Goal: Task Accomplishment & Management: Complete application form

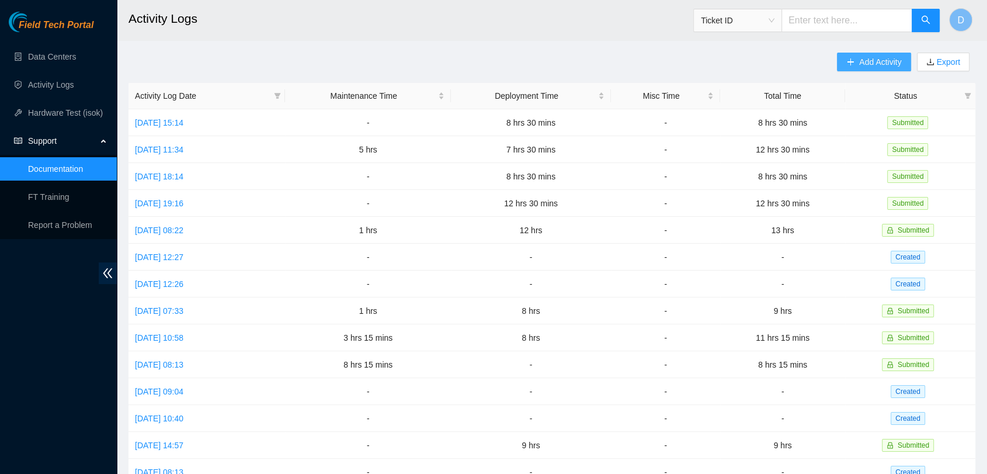
click at [863, 59] on span "Add Activity" at bounding box center [880, 62] width 42 height 13
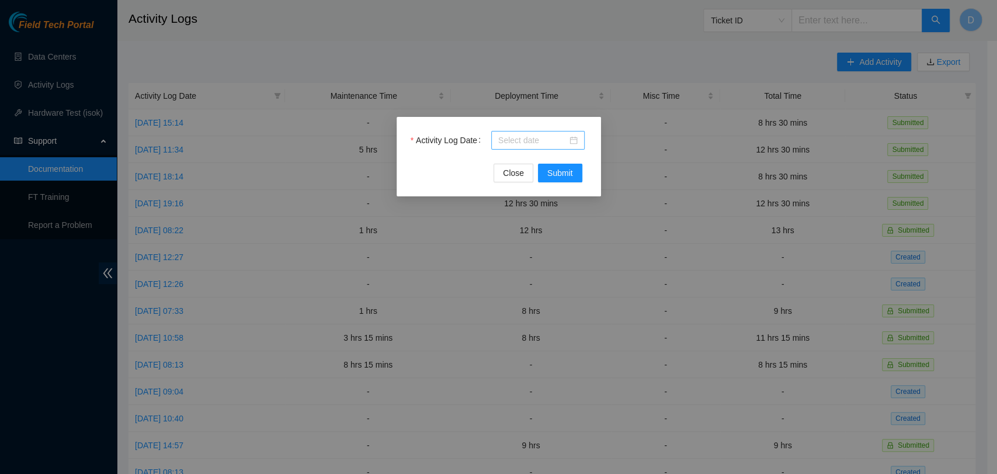
click at [502, 136] on input "Activity Log Date" at bounding box center [532, 140] width 69 height 13
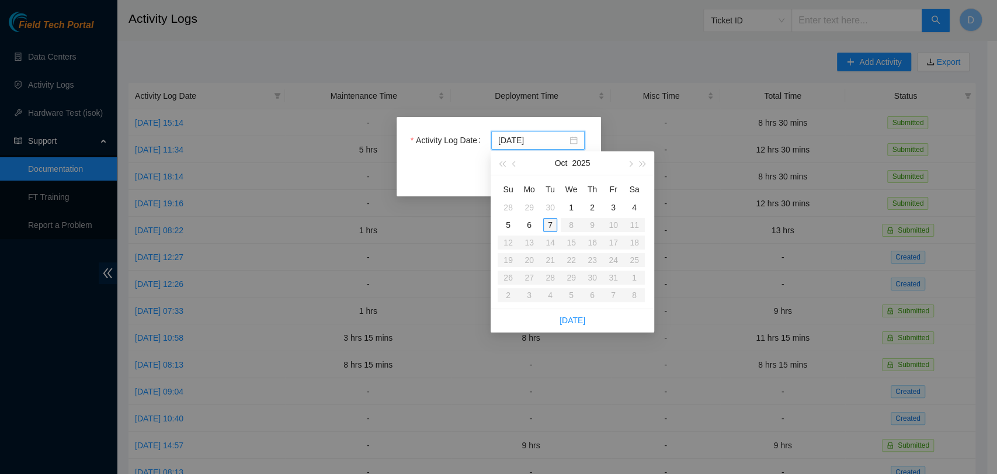
type input "[DATE]"
click at [551, 227] on div "7" at bounding box center [550, 225] width 14 height 14
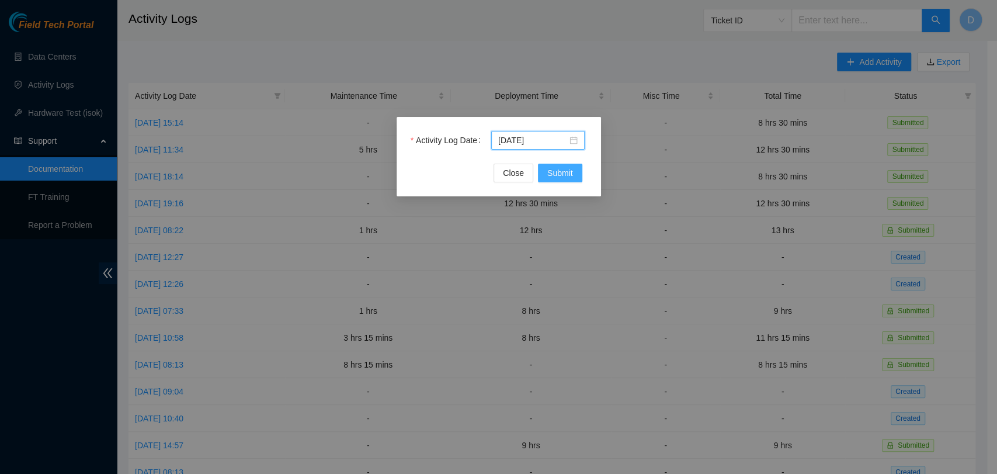
click at [567, 176] on span "Submit" at bounding box center [560, 173] width 26 height 13
click at [539, 142] on input "Activity Log Date" at bounding box center [532, 140] width 69 height 13
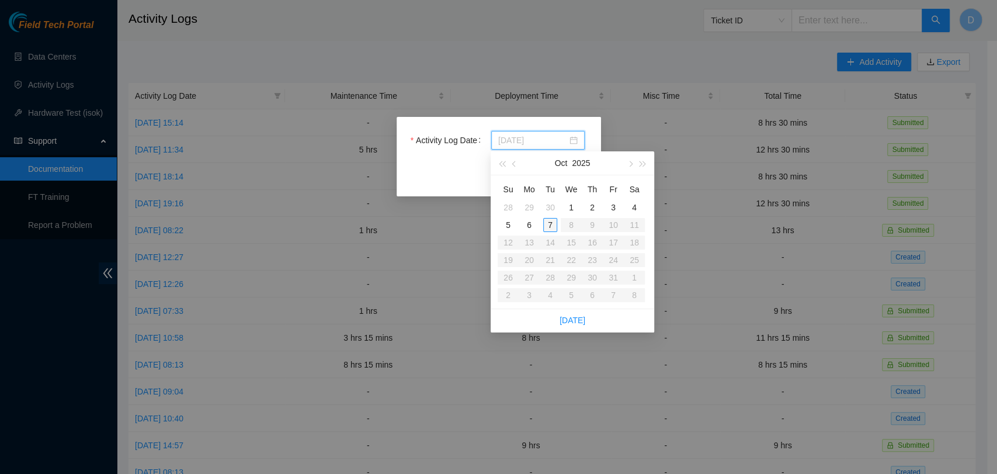
type input "2025-10-07"
click at [549, 222] on div "7" at bounding box center [550, 225] width 14 height 14
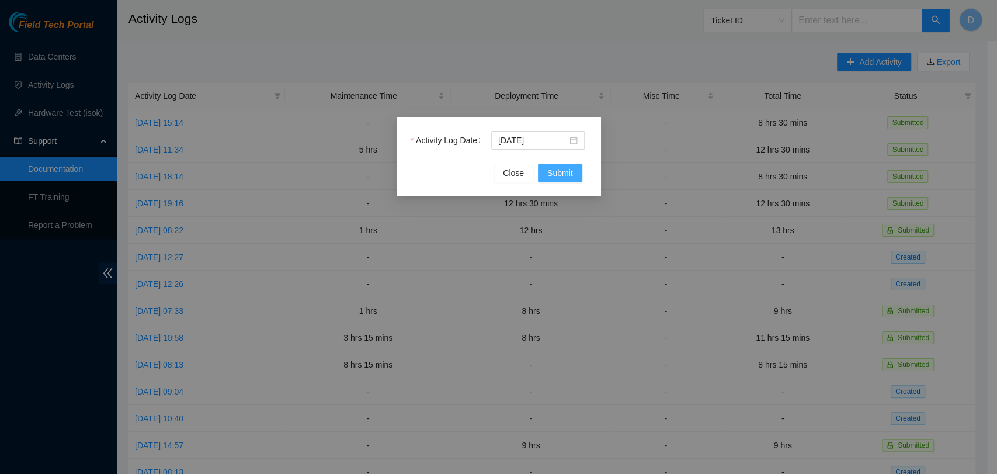
click at [562, 176] on span "Submit" at bounding box center [560, 173] width 26 height 13
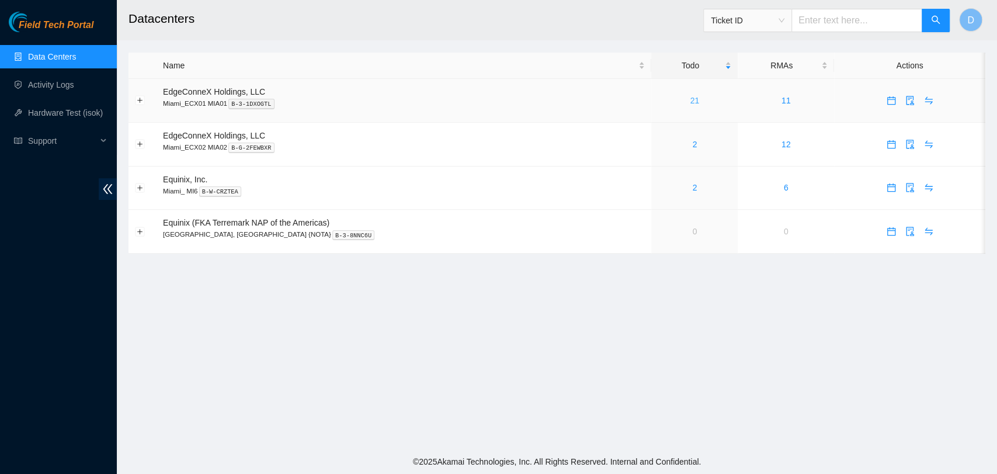
click at [660, 103] on div "21" at bounding box center [695, 100] width 74 height 13
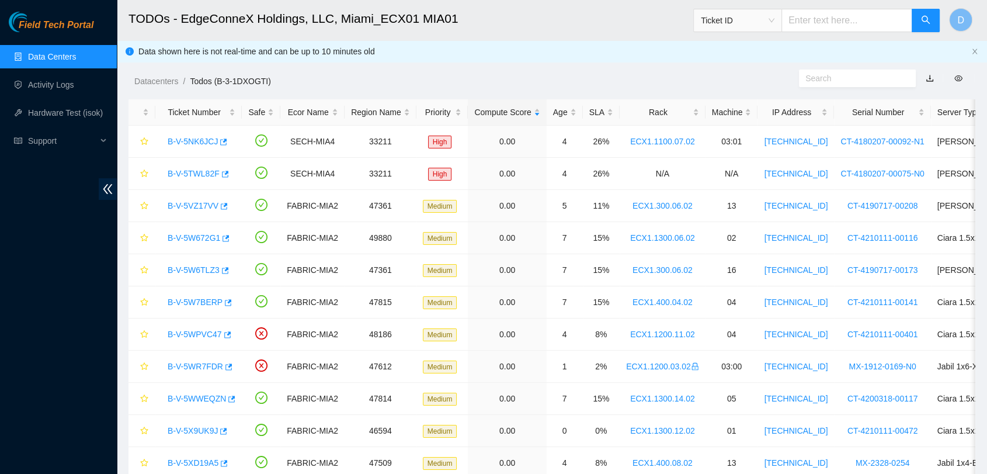
click at [48, 61] on link "Data Centers" at bounding box center [52, 56] width 48 height 9
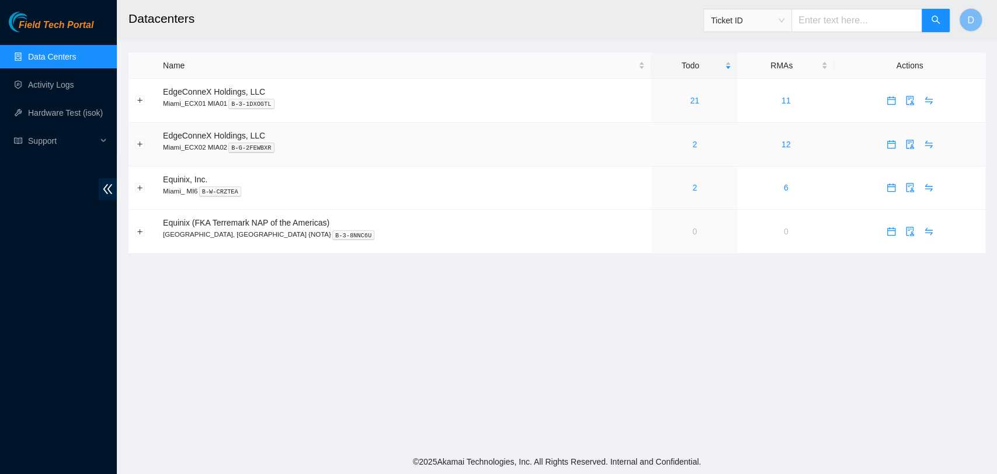
click at [651, 151] on td "2" at bounding box center [694, 145] width 86 height 44
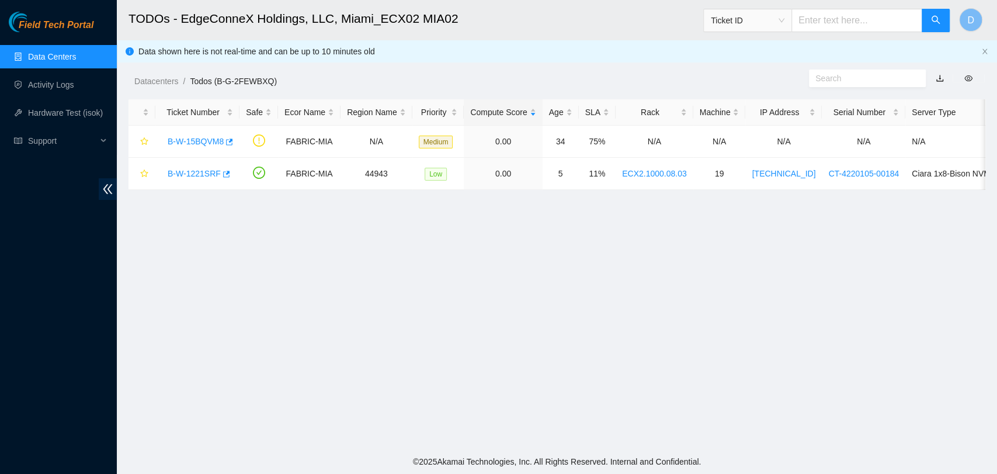
click at [47, 53] on link "Data Centers" at bounding box center [52, 56] width 48 height 9
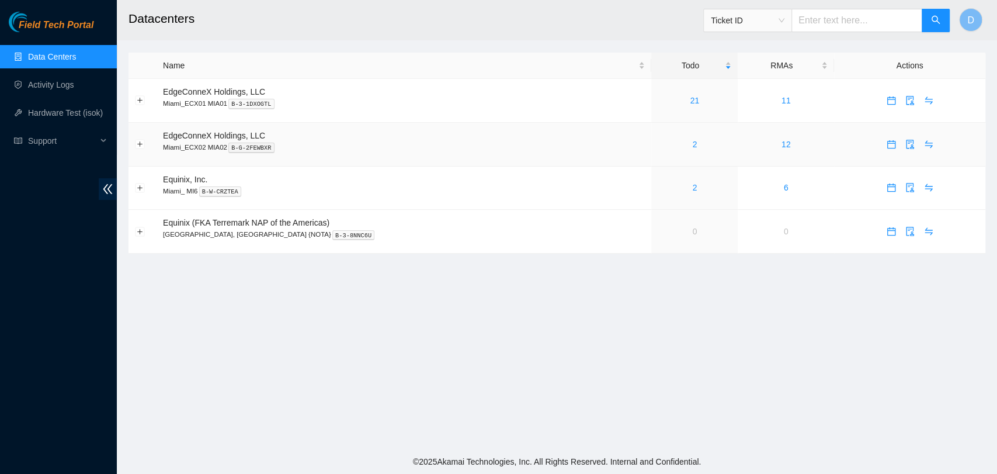
click at [658, 147] on div "2" at bounding box center [695, 144] width 74 height 13
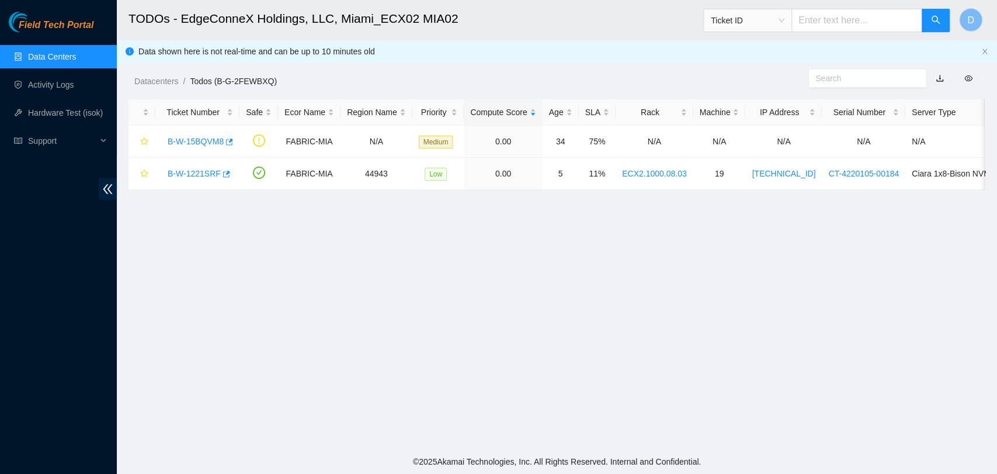
click at [76, 55] on link "Data Centers" at bounding box center [52, 56] width 48 height 9
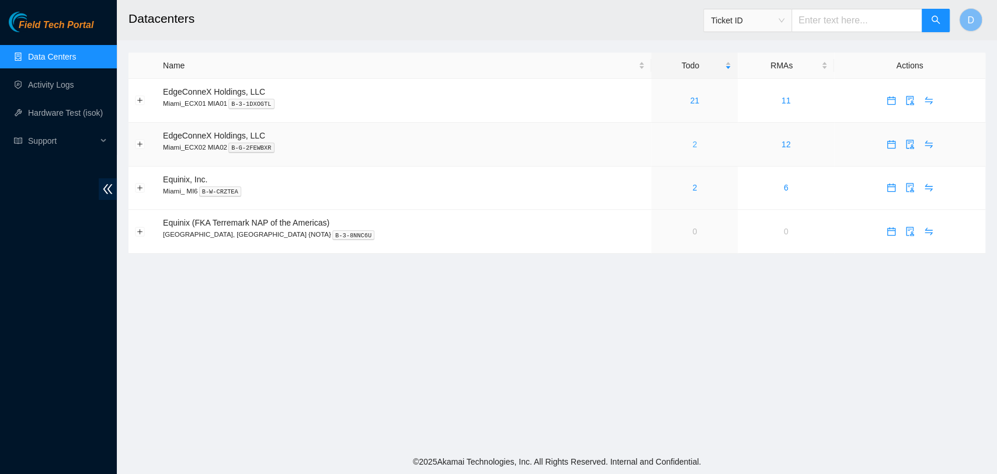
click at [692, 148] on link "2" at bounding box center [694, 144] width 5 height 9
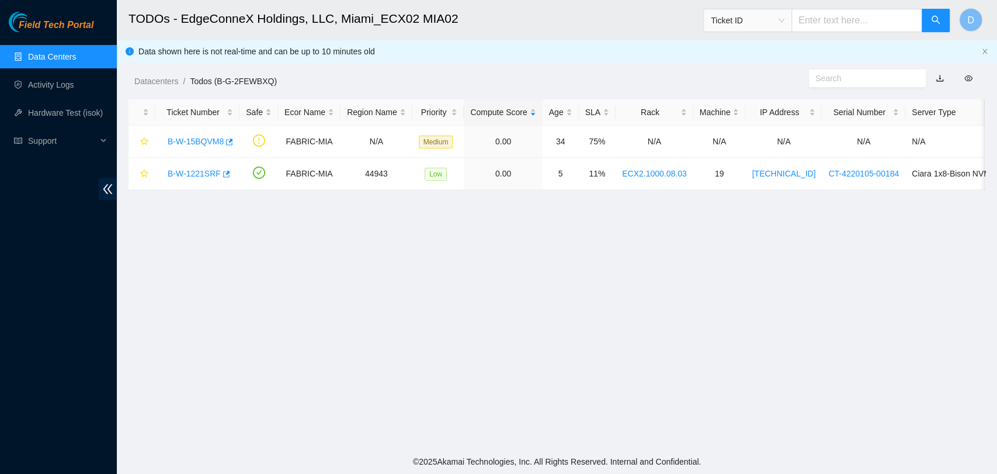
click at [70, 61] on link "Data Centers" at bounding box center [52, 56] width 48 height 9
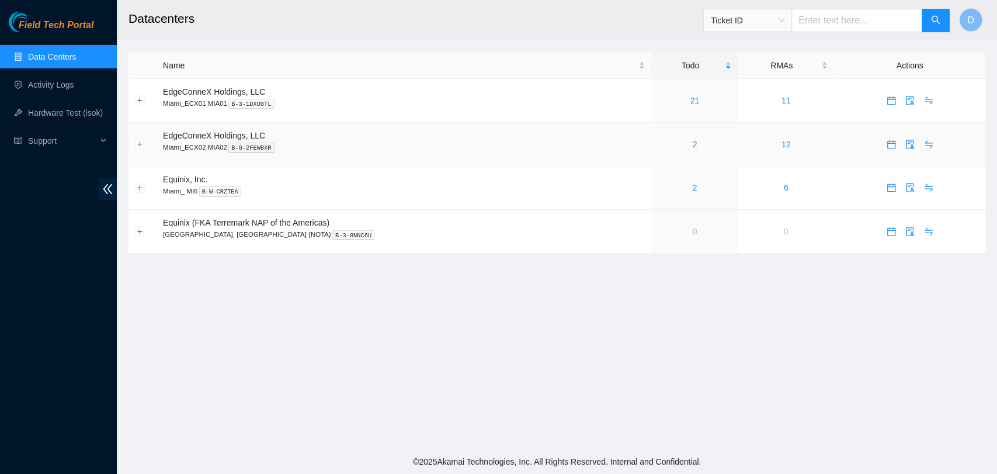
click at [651, 136] on td "2" at bounding box center [694, 145] width 86 height 44
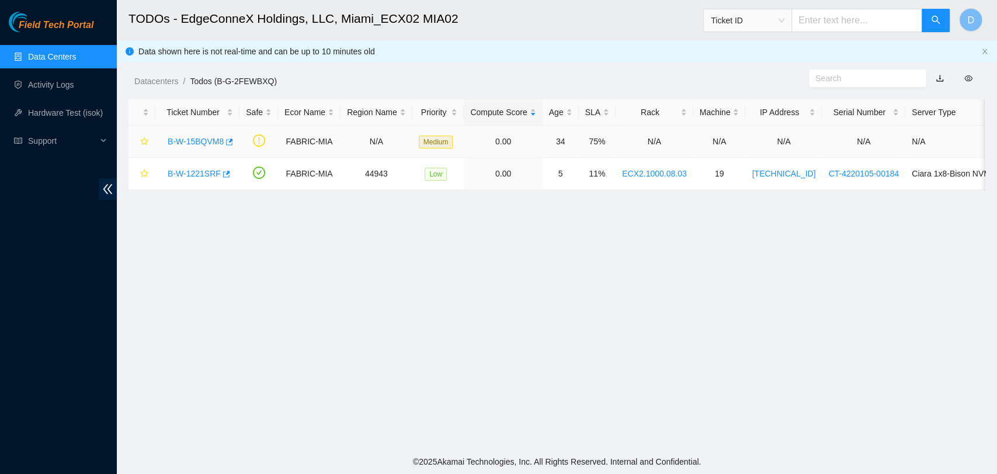
click at [193, 140] on link "B-W-15BQVM8" at bounding box center [196, 141] width 56 height 9
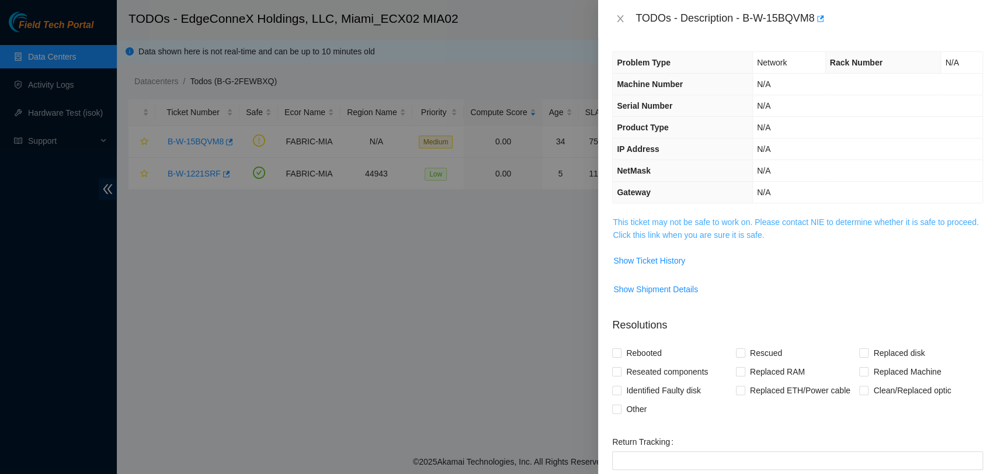
click at [645, 225] on link "This ticket may not be safe to work on. Please contact NIE to determine whether…" at bounding box center [796, 228] width 366 height 22
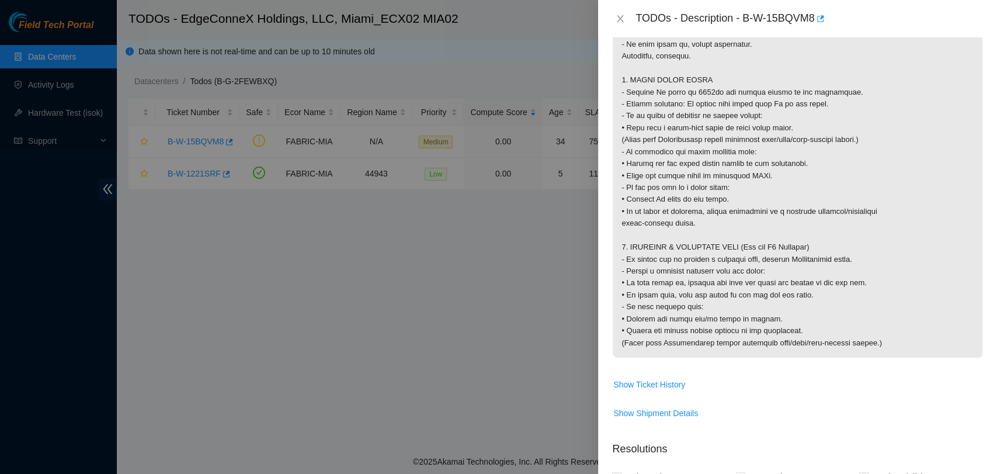
scroll to position [1168, 0]
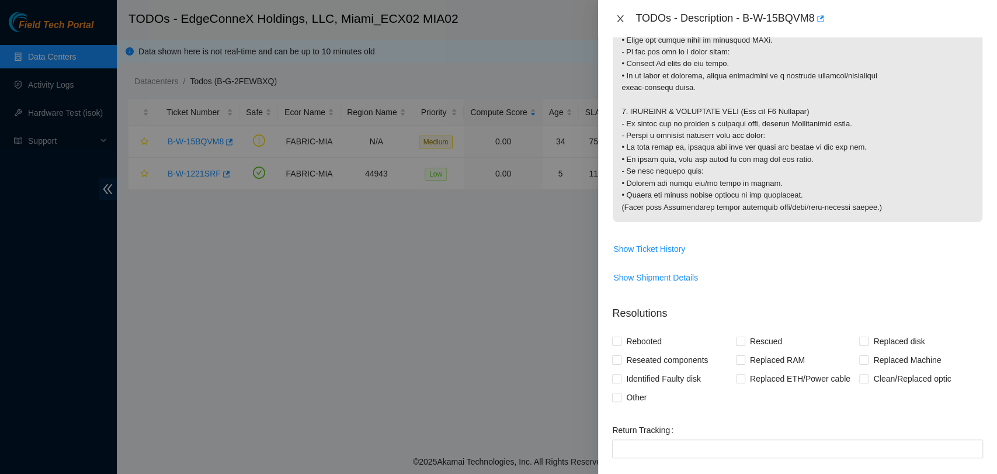
click at [616, 18] on icon "close" at bounding box center [620, 18] width 9 height 9
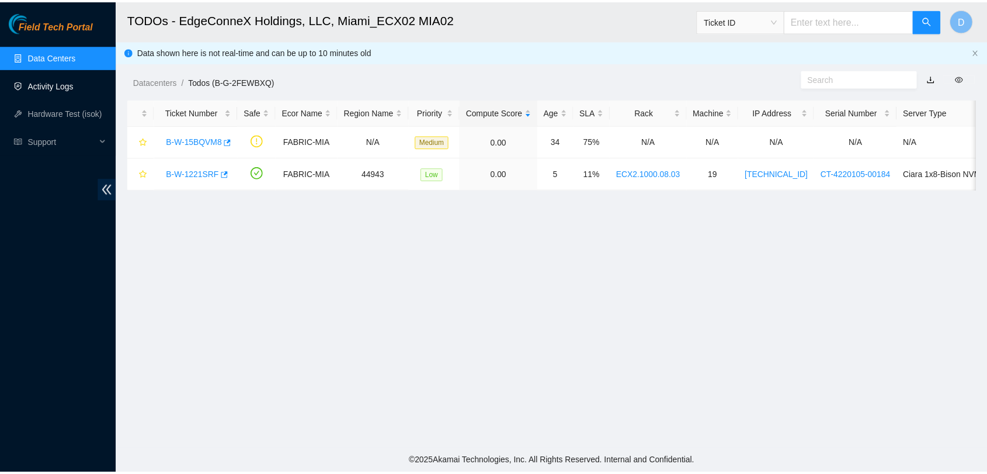
scroll to position [192, 0]
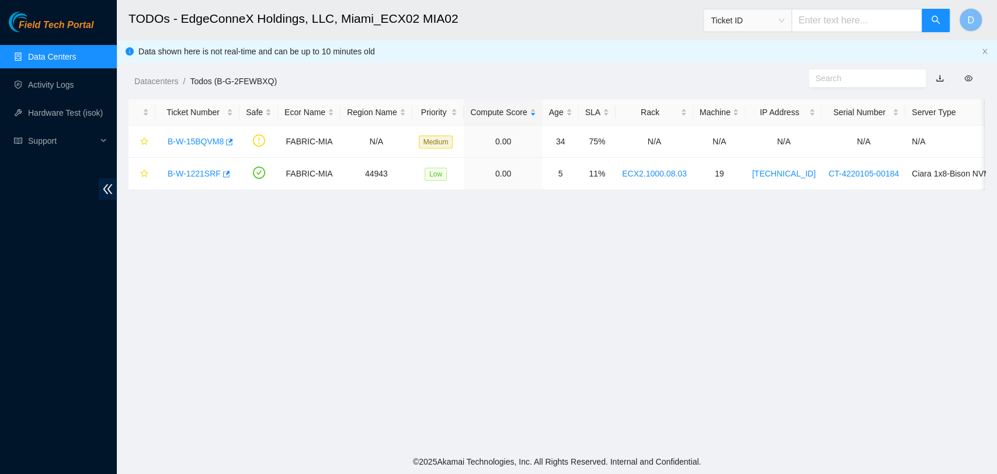
click at [37, 58] on link "Data Centers" at bounding box center [52, 56] width 48 height 9
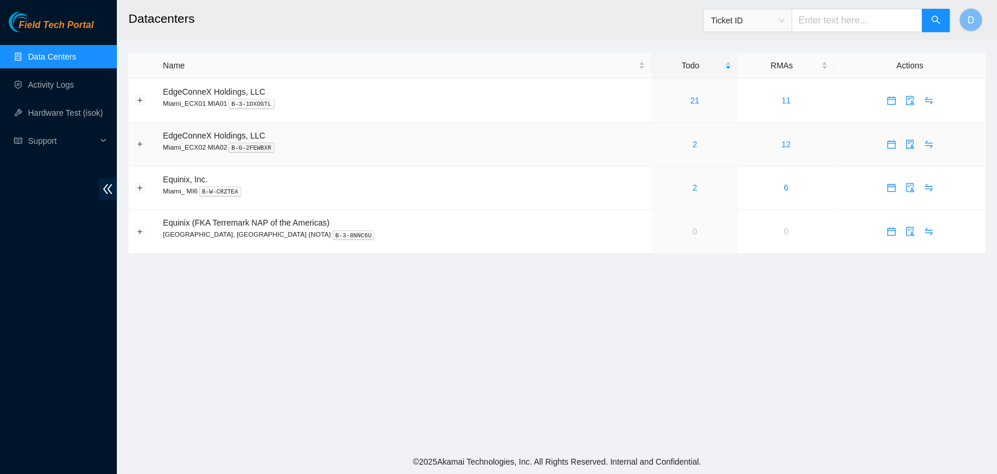
click at [651, 151] on td "2" at bounding box center [694, 145] width 86 height 44
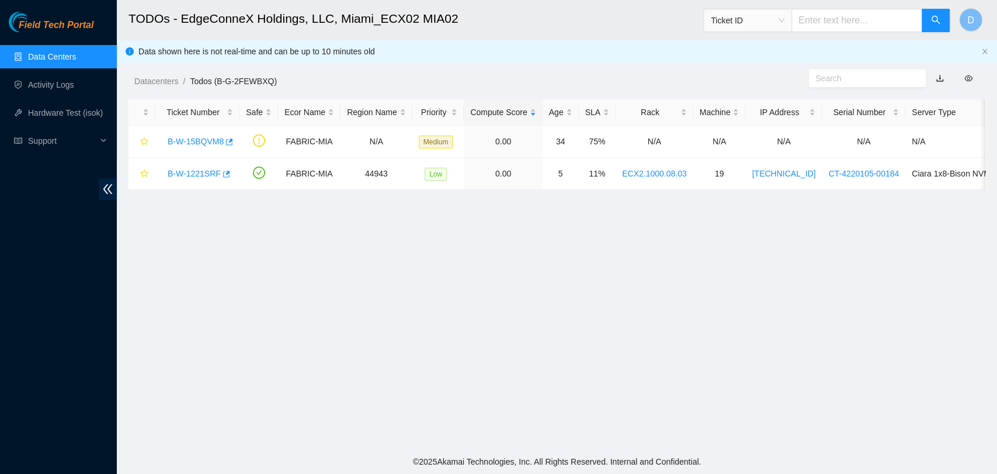
click at [28, 58] on link "Data Centers" at bounding box center [52, 56] width 48 height 9
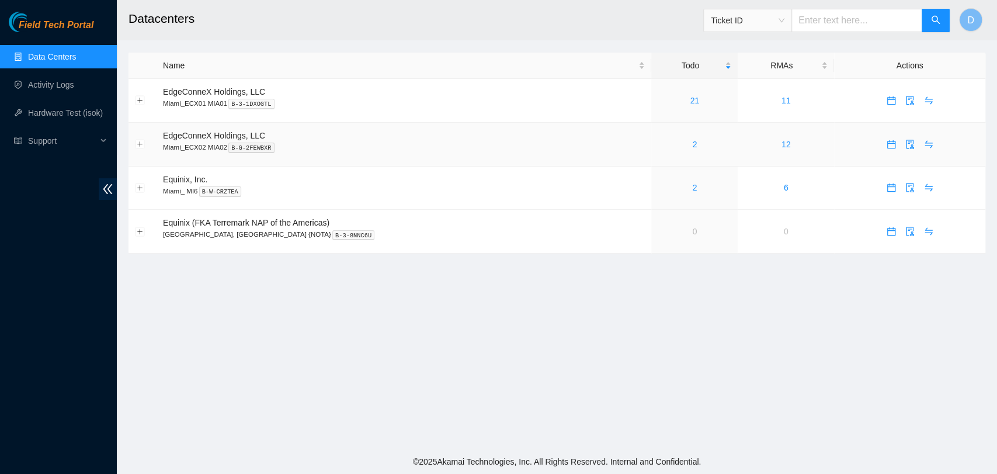
click at [663, 149] on div "2" at bounding box center [695, 144] width 74 height 13
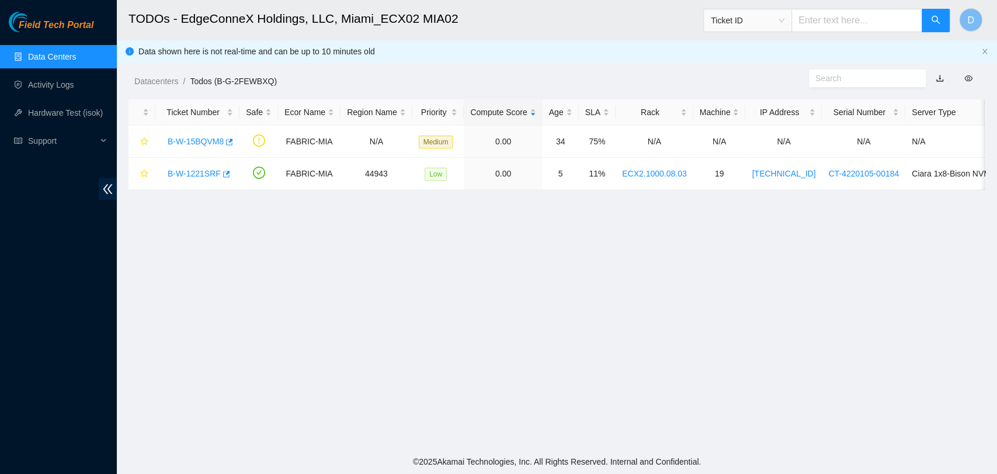
click at [54, 53] on link "Data Centers" at bounding box center [52, 56] width 48 height 9
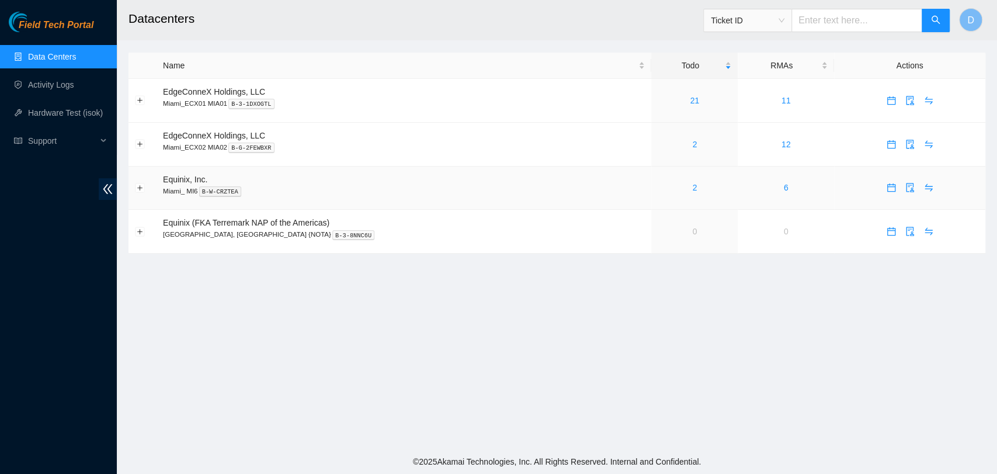
click at [658, 193] on div "2" at bounding box center [695, 187] width 74 height 13
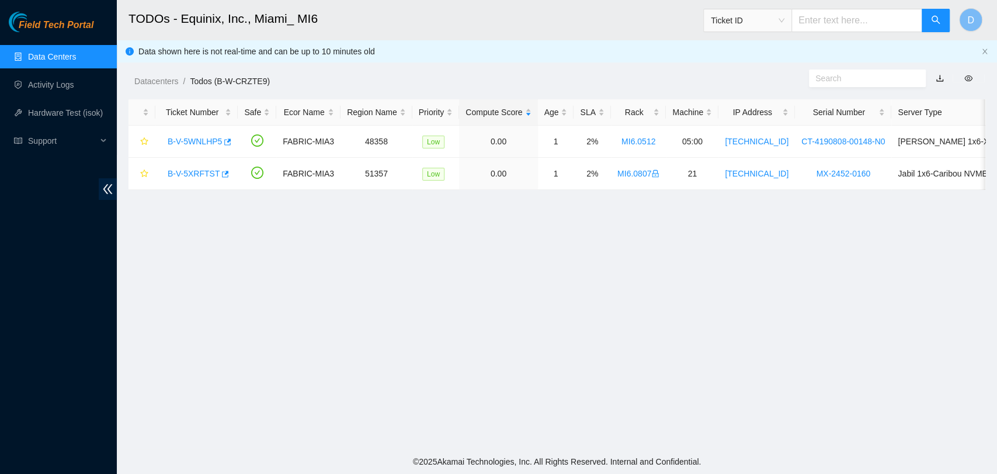
click at [60, 59] on link "Data Centers" at bounding box center [52, 56] width 48 height 9
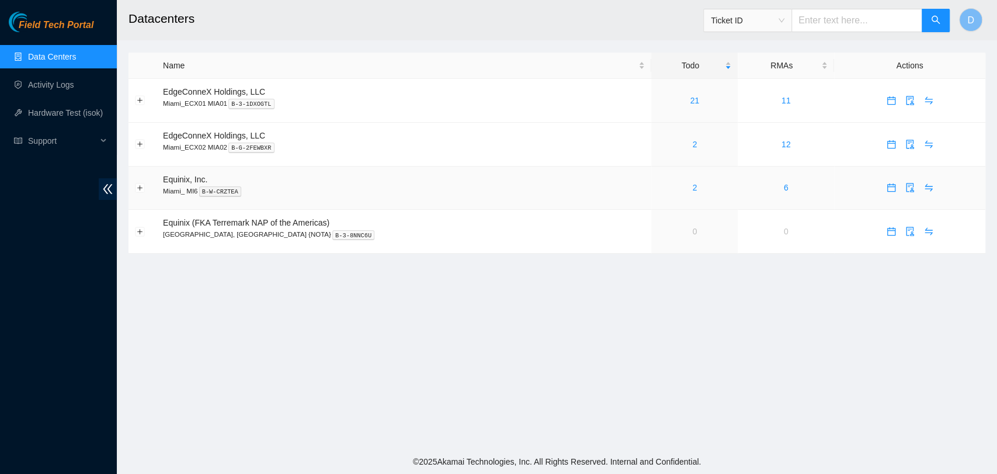
click at [659, 197] on td "2" at bounding box center [694, 189] width 86 height 44
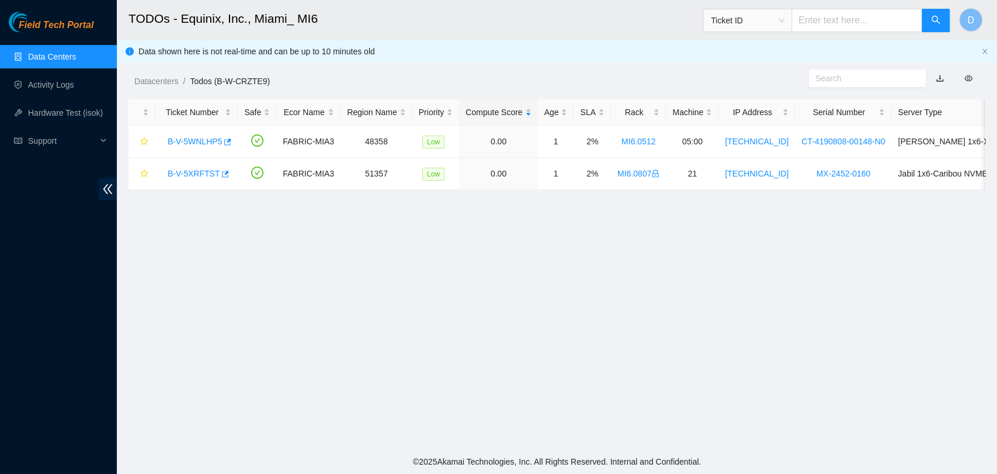
click at [60, 53] on link "Data Centers" at bounding box center [52, 56] width 48 height 9
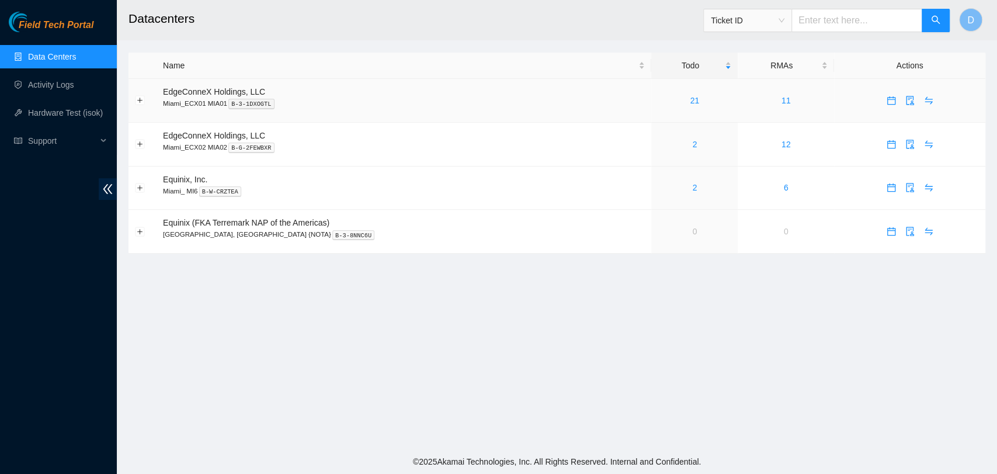
click at [651, 108] on td "21" at bounding box center [694, 101] width 86 height 44
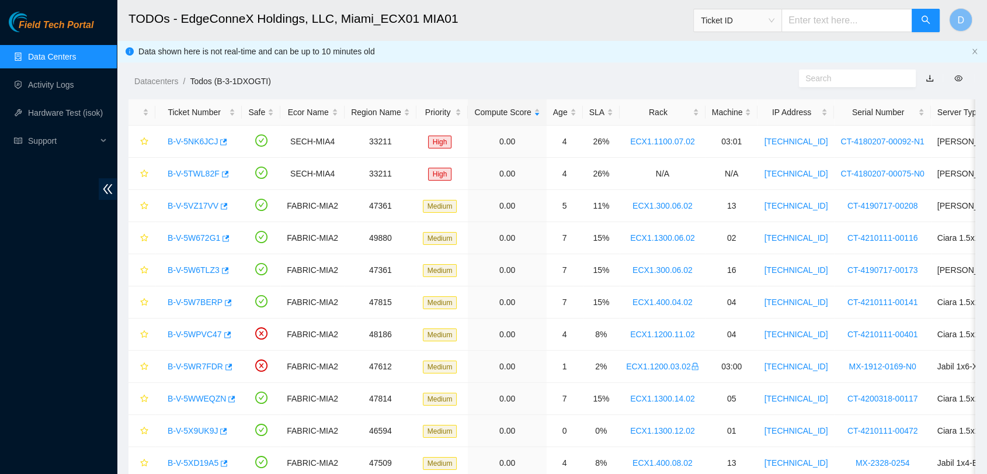
click at [47, 54] on link "Data Centers" at bounding box center [52, 56] width 48 height 9
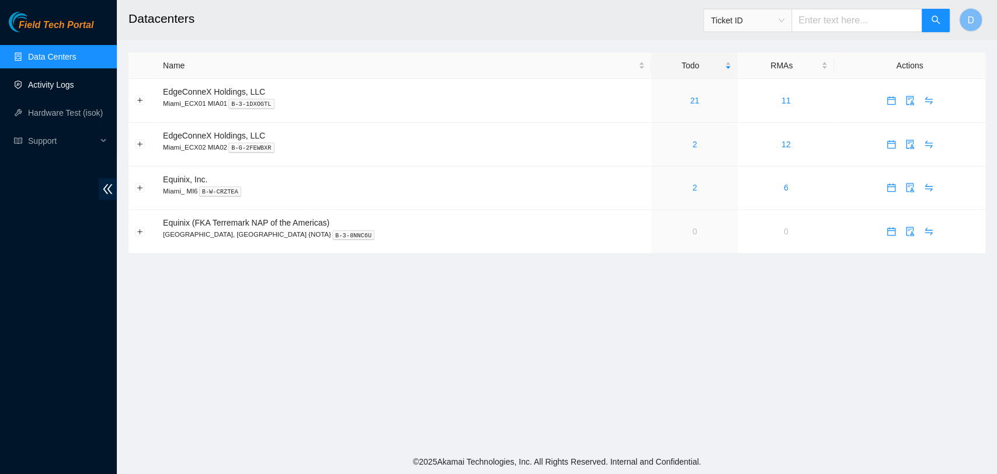
click at [74, 85] on link "Activity Logs" at bounding box center [51, 84] width 46 height 9
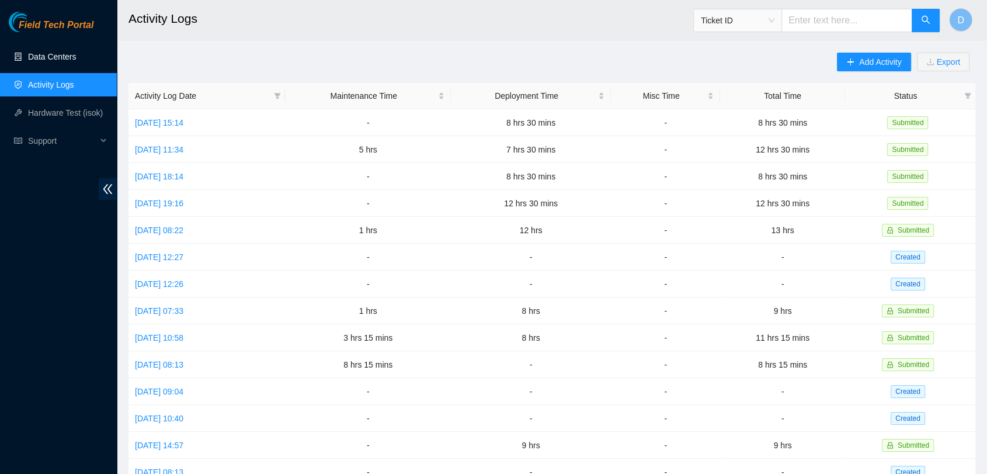
click at [76, 56] on link "Data Centers" at bounding box center [52, 56] width 48 height 9
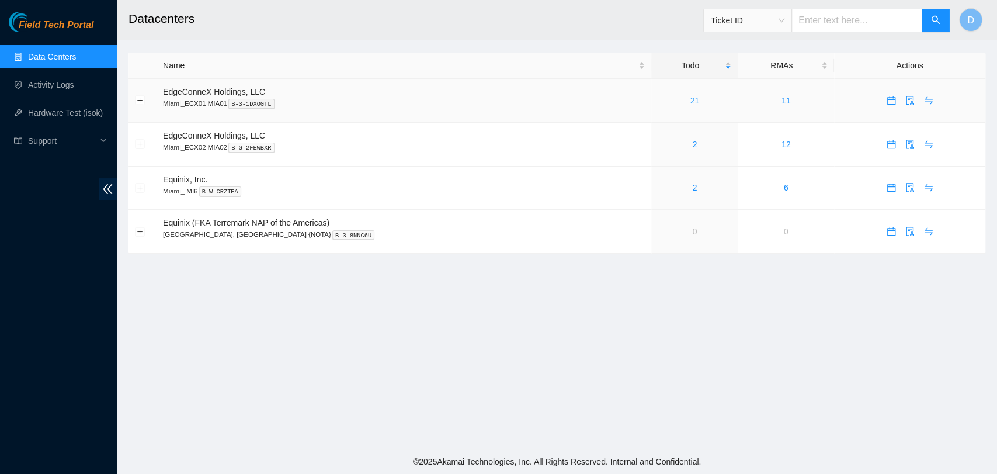
click at [691, 103] on link "21" at bounding box center [695, 100] width 9 height 9
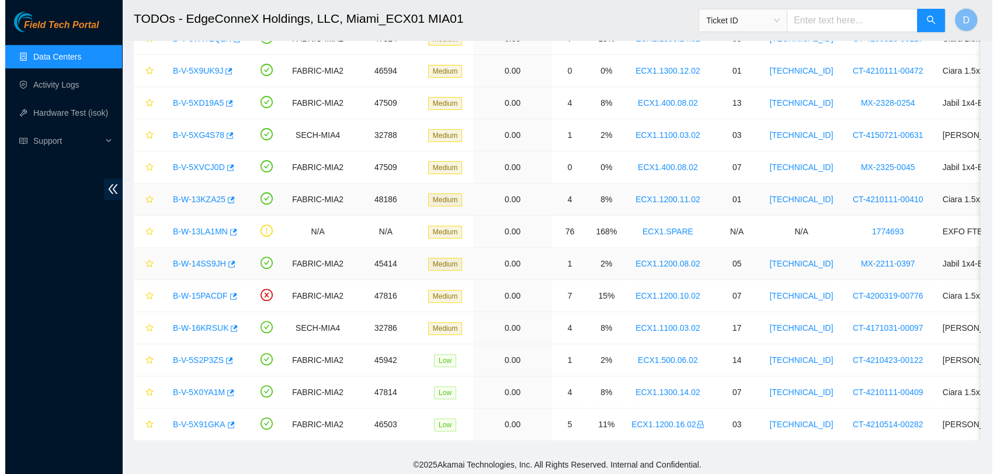
scroll to position [371, 0]
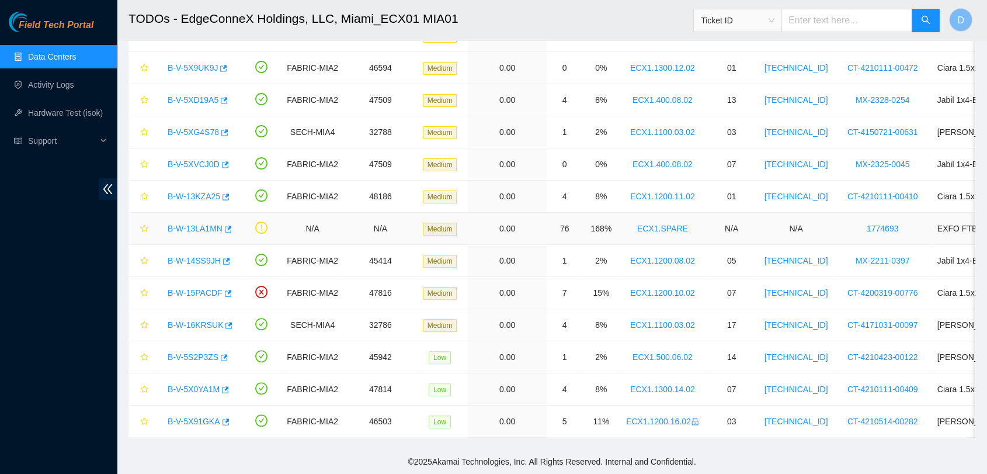
click at [185, 224] on link "B-W-13LA1MN" at bounding box center [195, 228] width 55 height 9
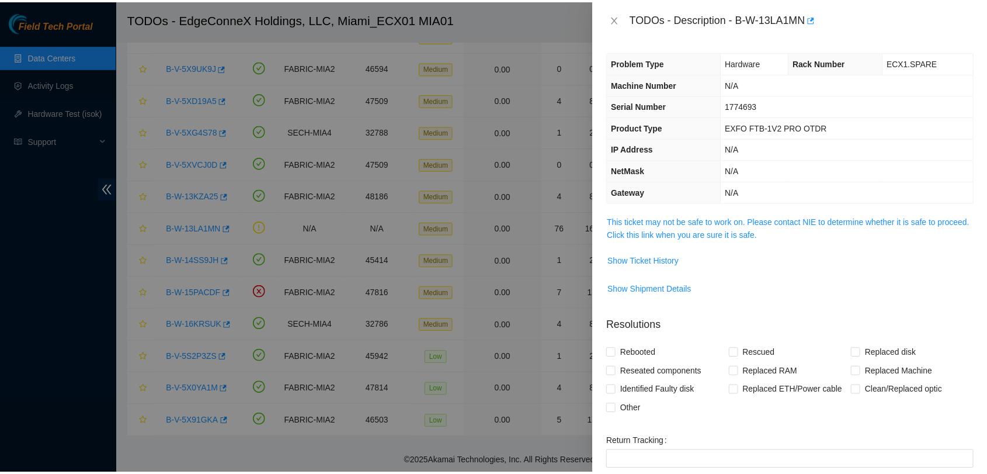
scroll to position [393, 0]
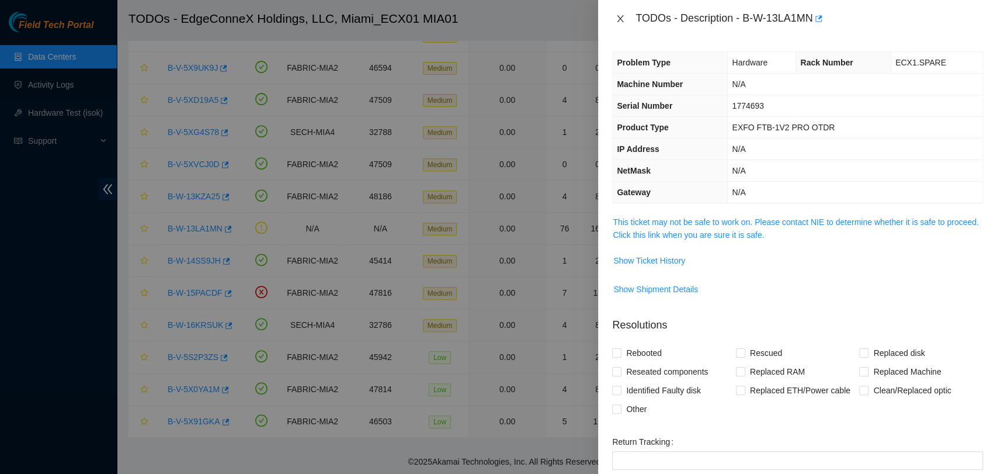
click at [613, 17] on button "Close" at bounding box center [620, 18] width 16 height 11
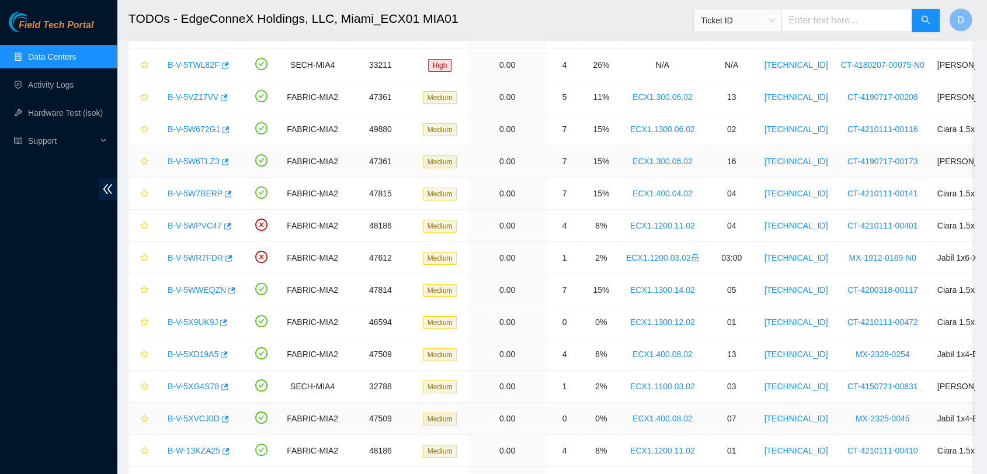
scroll to position [0, 0]
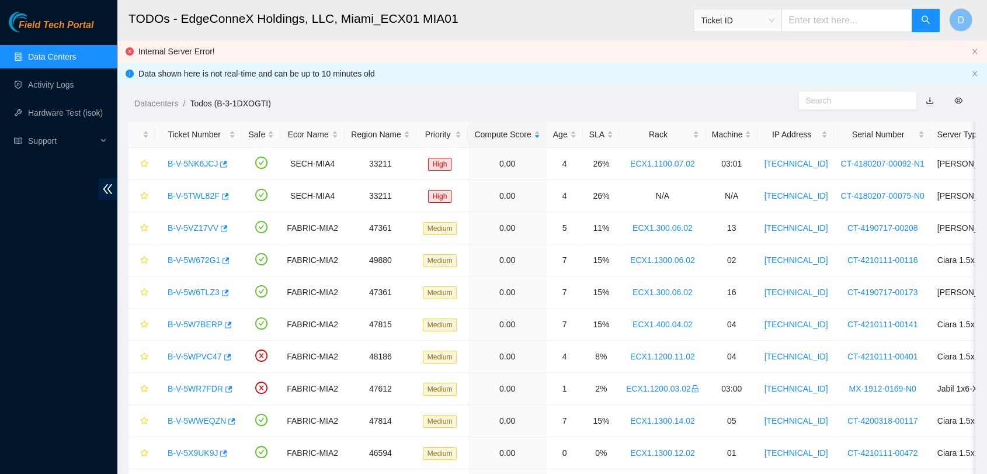
click at [55, 61] on link "Data Centers" at bounding box center [52, 56] width 48 height 9
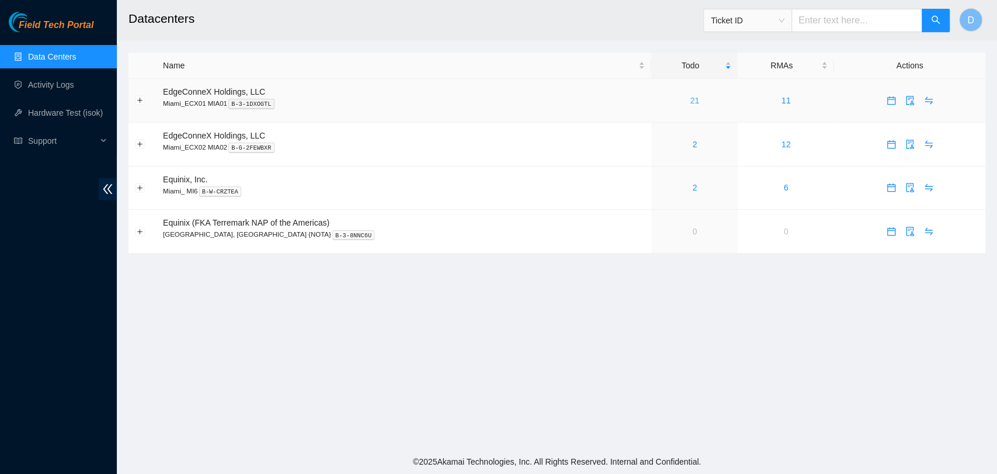
click at [691, 102] on link "21" at bounding box center [695, 100] width 9 height 9
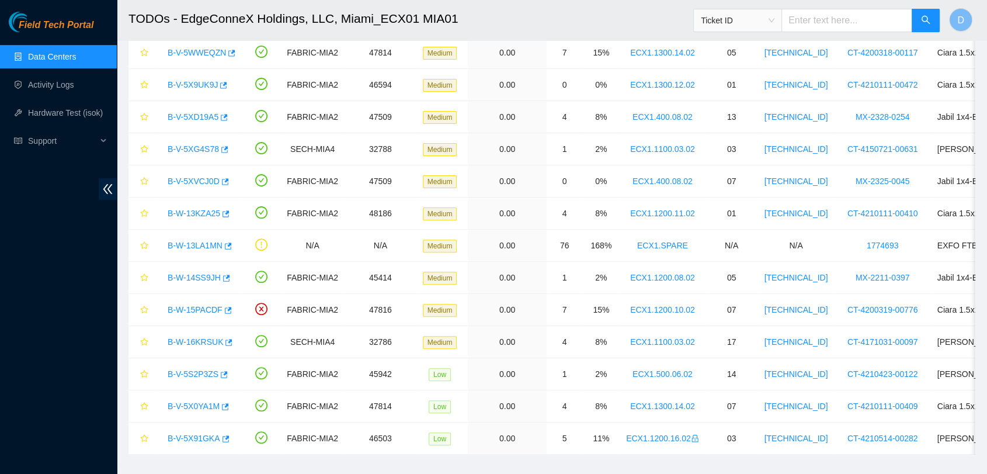
scroll to position [371, 0]
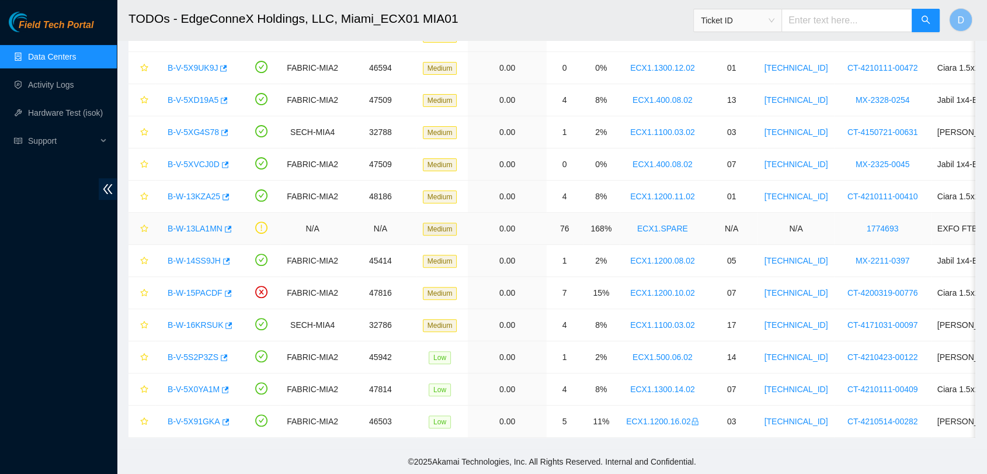
click at [186, 224] on link "B-W-13LA1MN" at bounding box center [195, 228] width 55 height 9
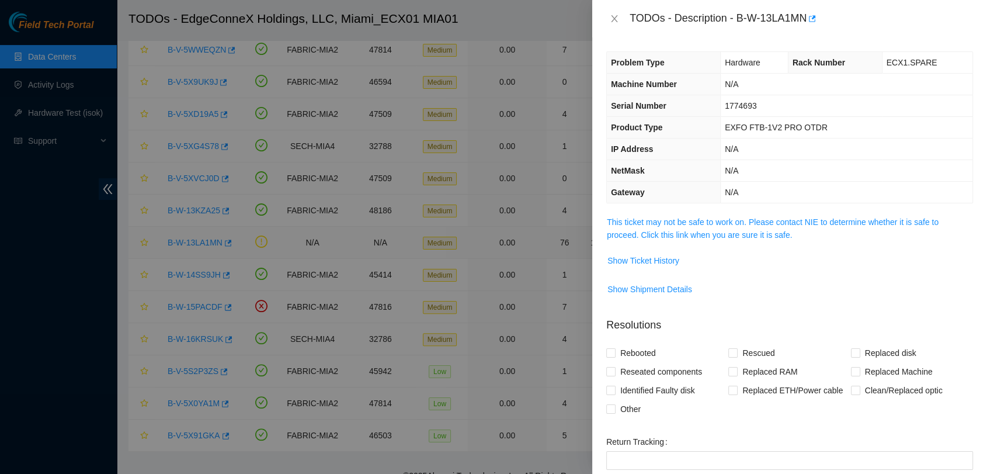
scroll to position [393, 0]
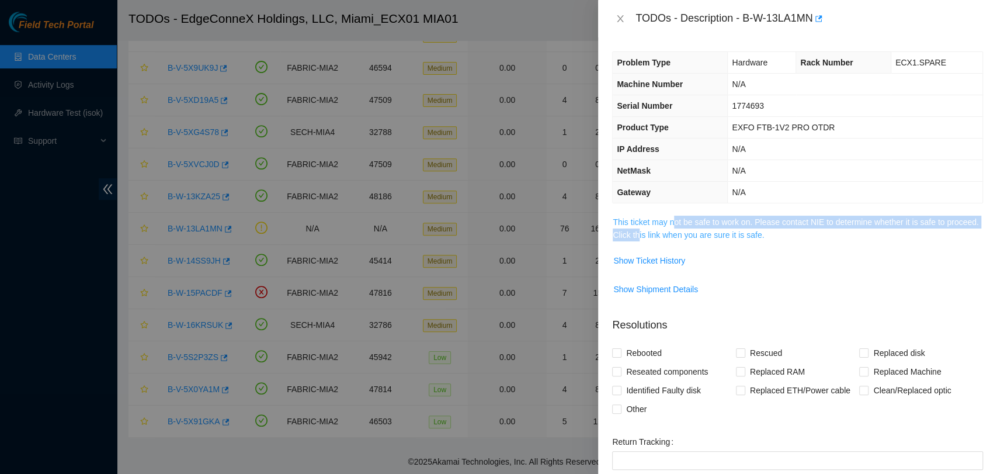
click at [672, 228] on span "This ticket may not be safe to work on. Please contact NIE to determine whether…" at bounding box center [798, 229] width 370 height 26
click at [667, 228] on link "This ticket may not be safe to work on. Please contact NIE to determine whether…" at bounding box center [796, 228] width 366 height 22
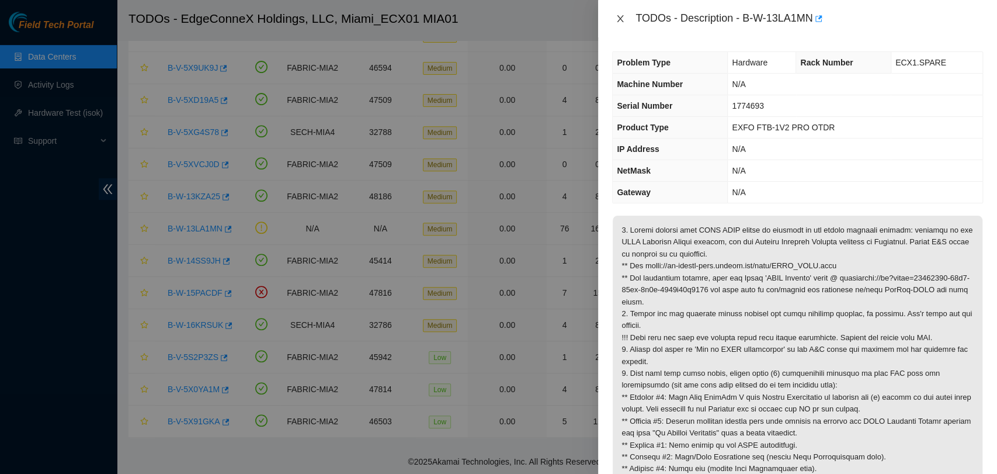
click at [621, 19] on icon "close" at bounding box center [620, 18] width 9 height 9
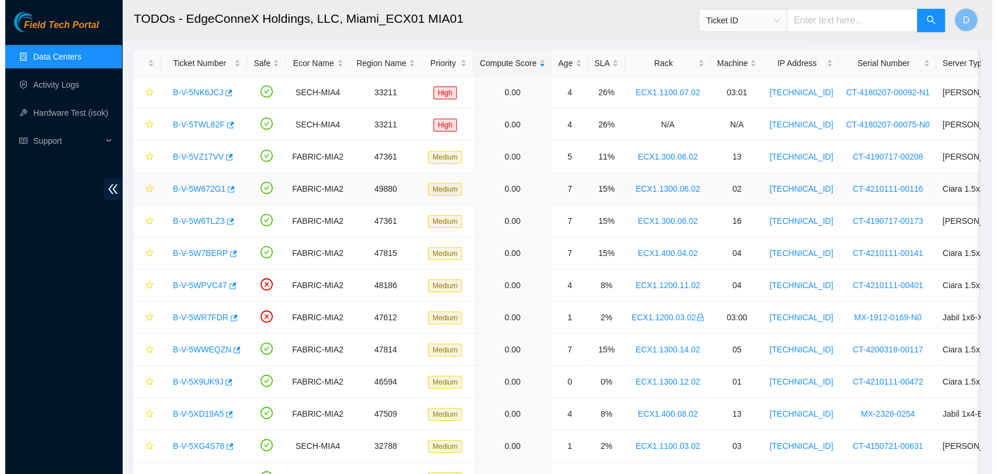
scroll to position [69, 0]
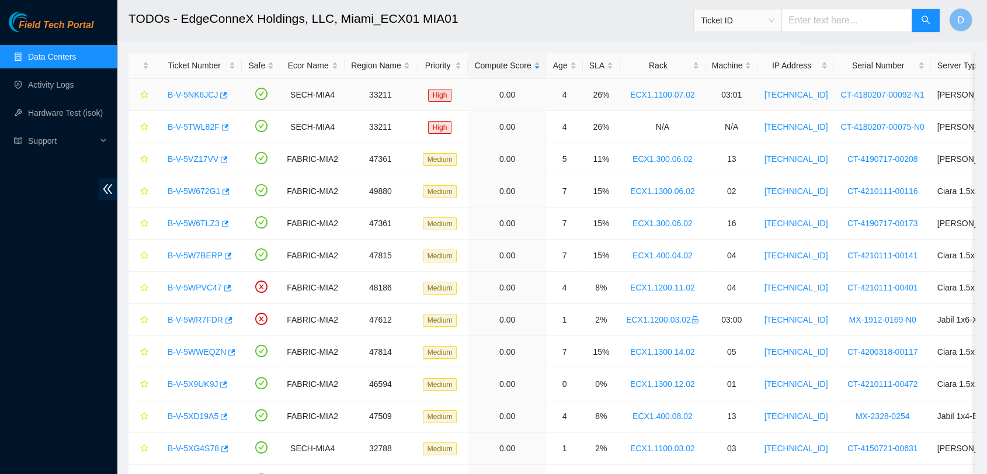
click at [192, 87] on div "B-V-5NK6JCJ" at bounding box center [199, 94] width 74 height 19
click at [190, 91] on link "B-V-5NK6JCJ" at bounding box center [193, 94] width 50 height 9
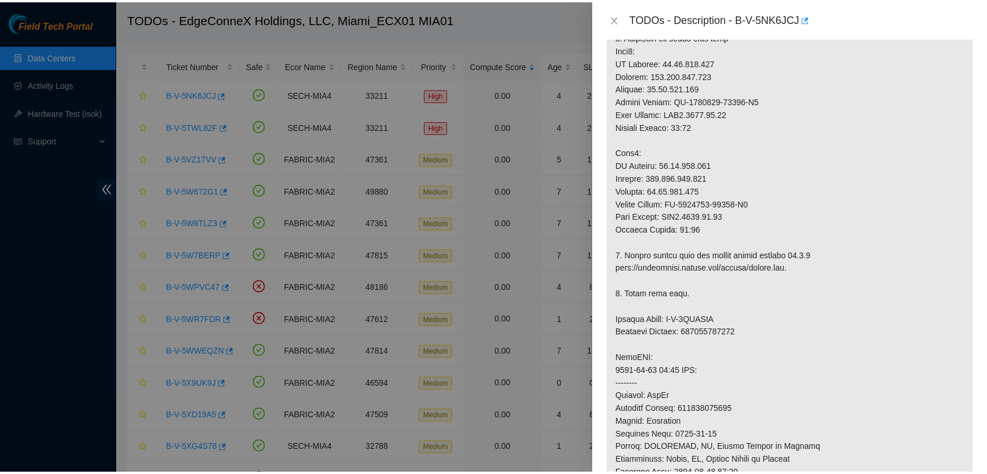
scroll to position [259, 0]
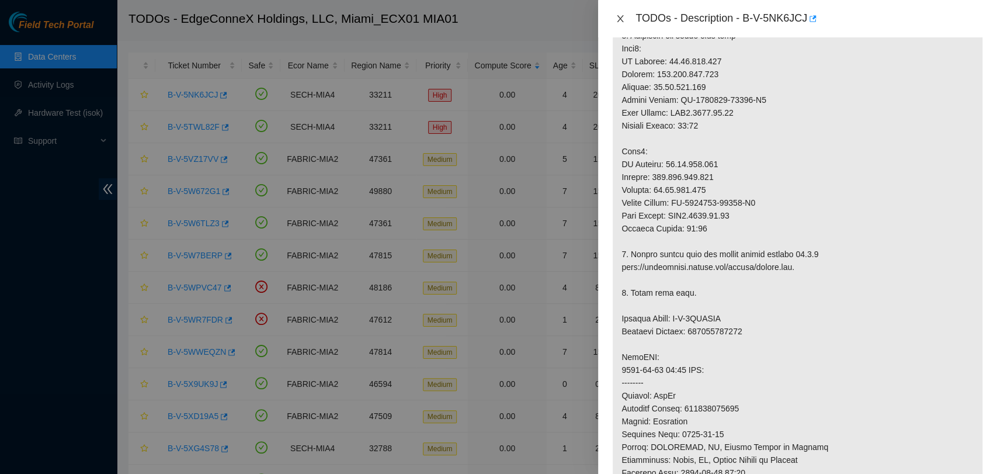
click at [625, 20] on button "Close" at bounding box center [620, 18] width 16 height 11
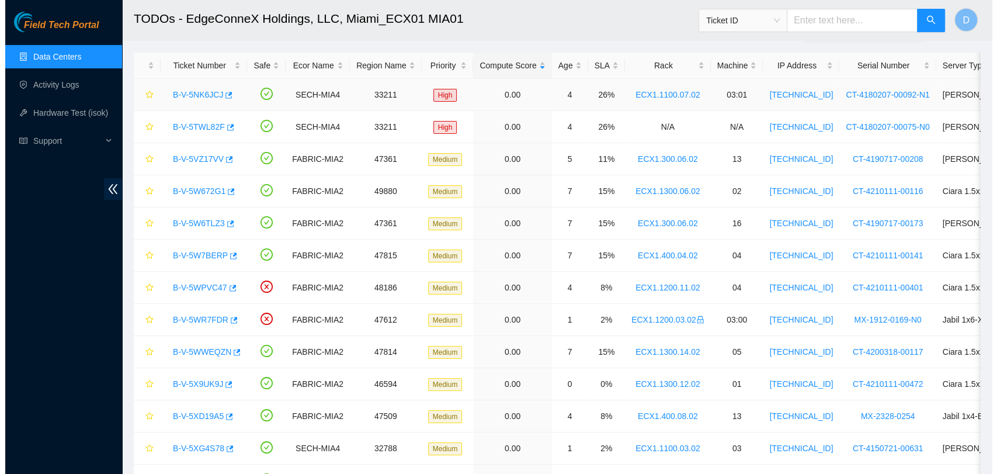
scroll to position [311, 0]
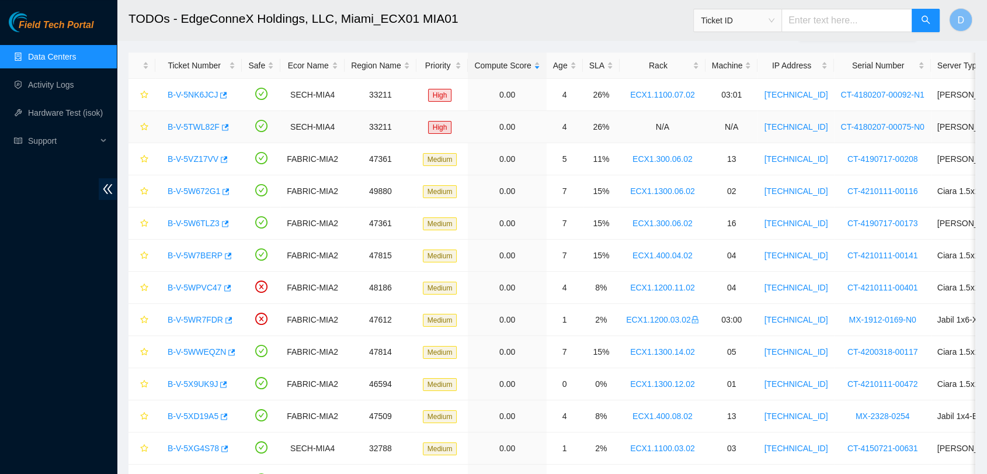
click at [169, 132] on div "B-V-5TWL82F" at bounding box center [199, 126] width 74 height 19
click at [174, 122] on link "B-V-5TWL82F" at bounding box center [194, 126] width 52 height 9
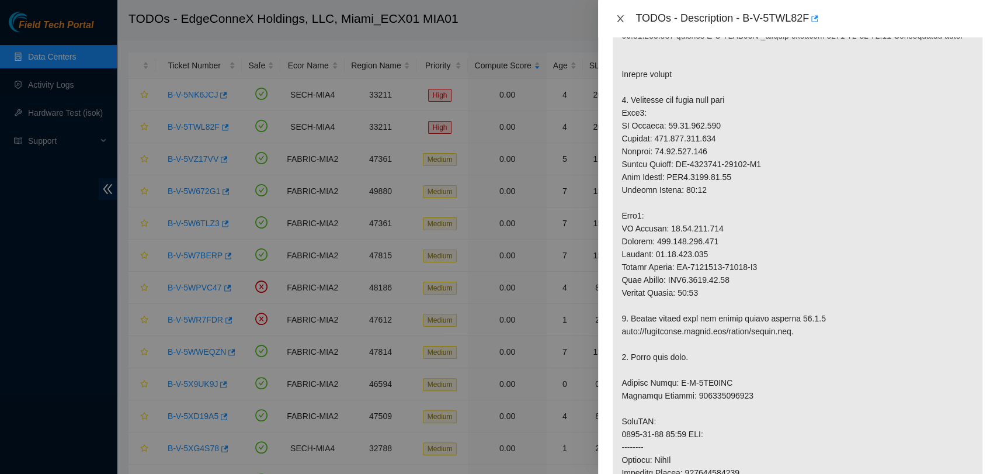
click at [618, 16] on icon "close" at bounding box center [620, 18] width 9 height 9
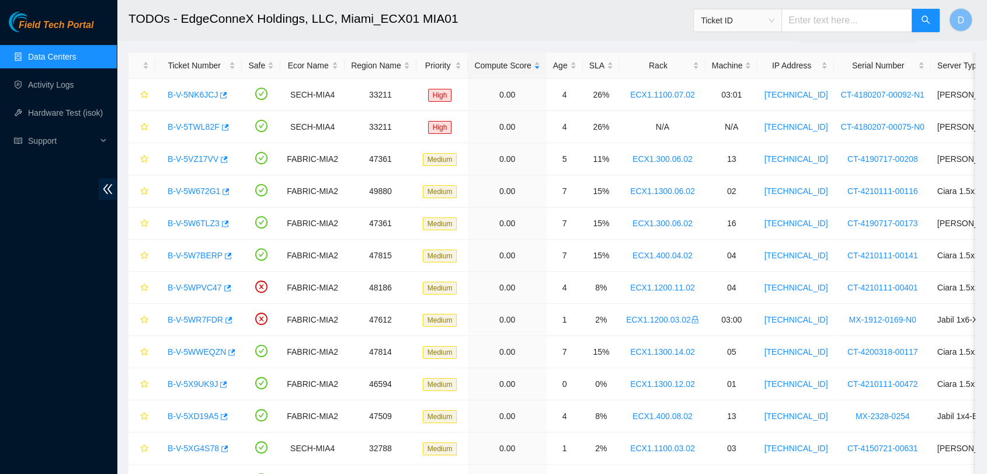
scroll to position [311, 0]
click at [76, 52] on link "Data Centers" at bounding box center [52, 56] width 48 height 9
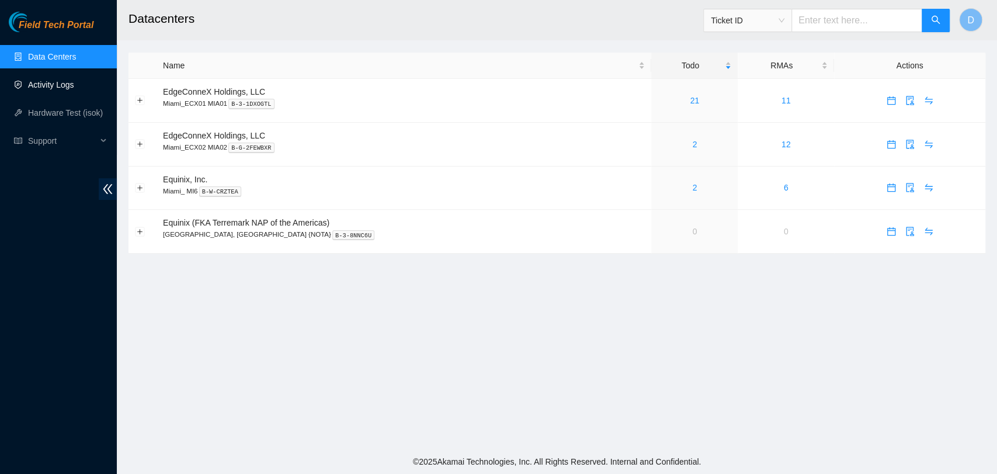
click at [74, 80] on link "Activity Logs" at bounding box center [51, 84] width 46 height 9
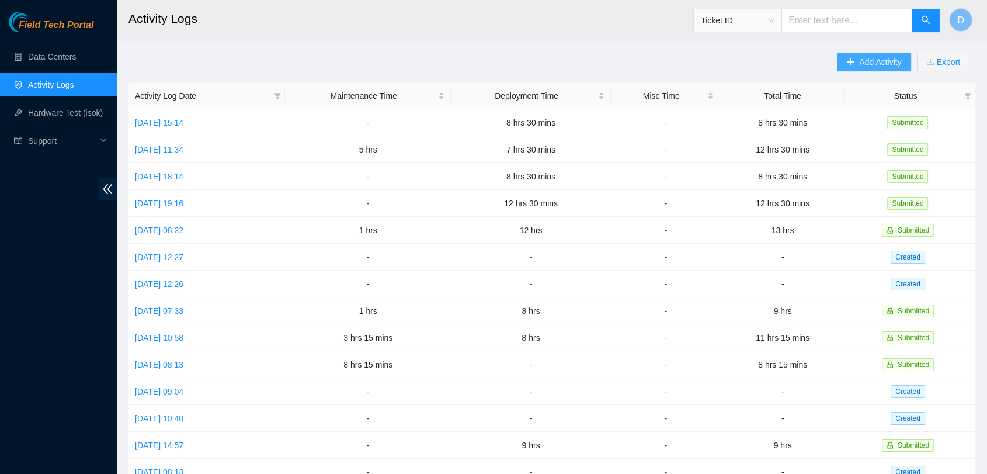
click at [847, 60] on icon "plus" at bounding box center [851, 62] width 8 height 8
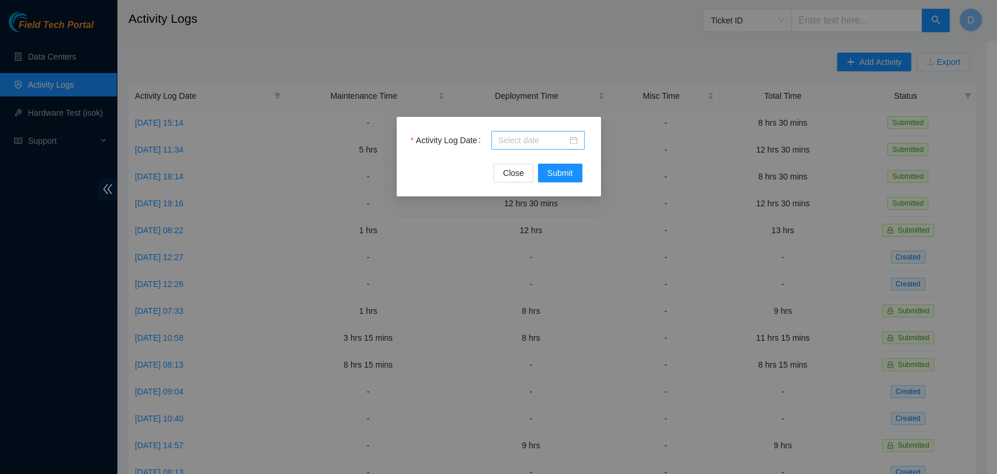
click at [515, 137] on input "Activity Log Date" at bounding box center [532, 140] width 69 height 13
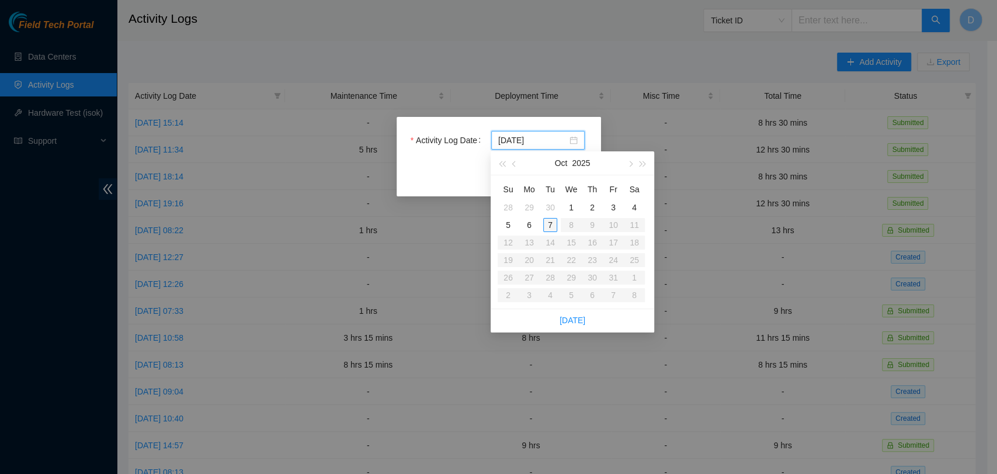
type input "2025-10-07"
click at [552, 221] on div "7" at bounding box center [550, 225] width 14 height 14
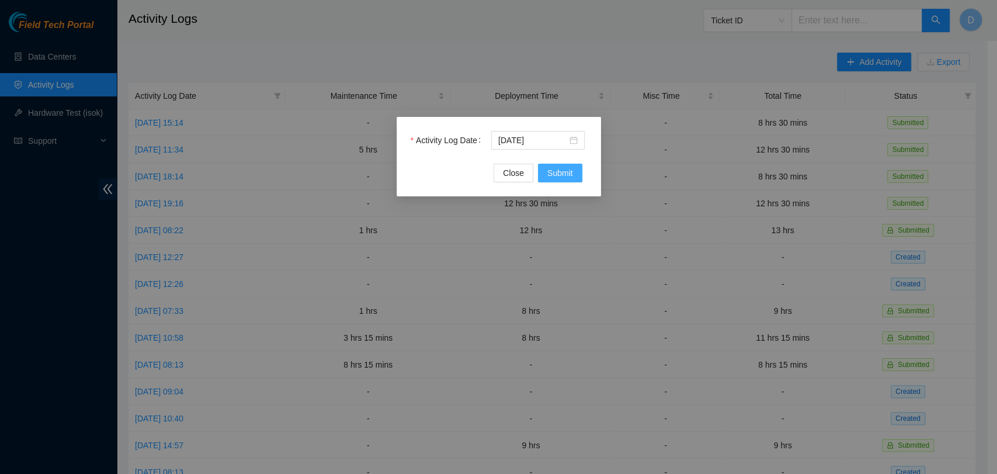
click at [567, 177] on span "Submit" at bounding box center [560, 173] width 26 height 13
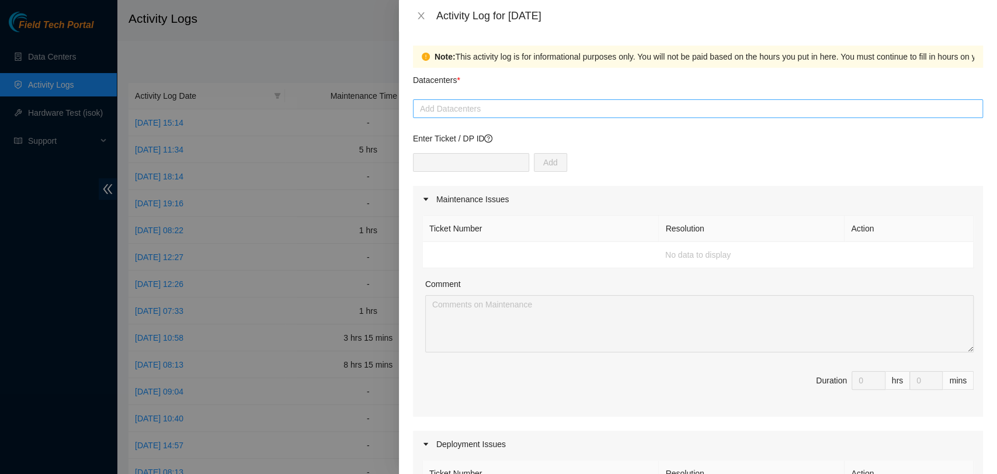
click at [480, 106] on div at bounding box center [698, 109] width 564 height 14
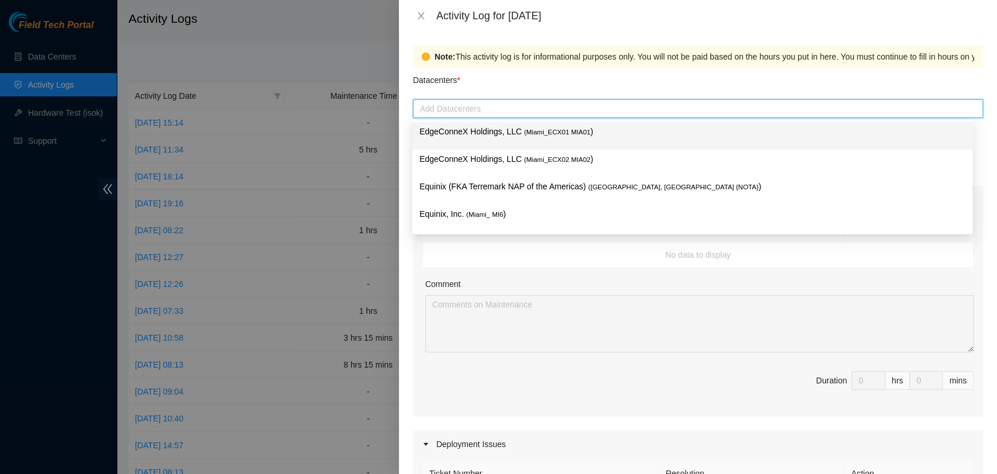
click at [494, 89] on div "Datacenters *" at bounding box center [698, 84] width 570 height 32
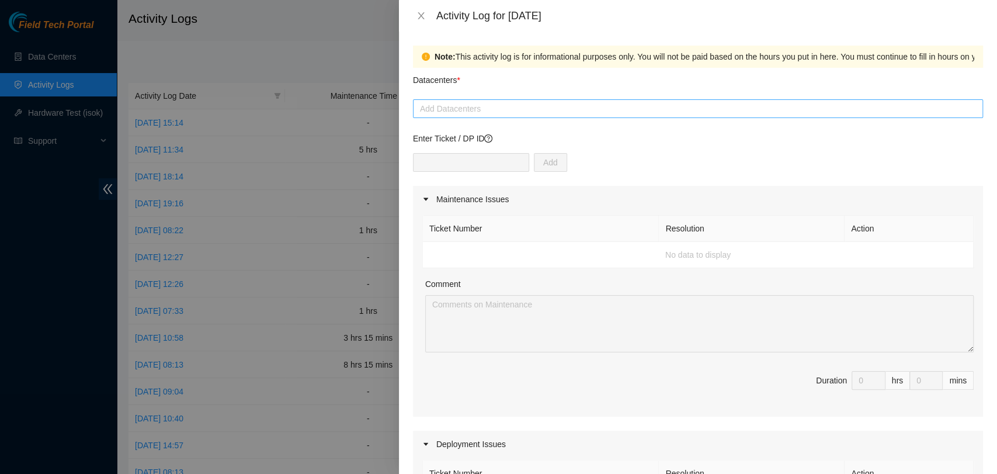
click at [458, 100] on div "Add Datacenters" at bounding box center [698, 108] width 570 height 19
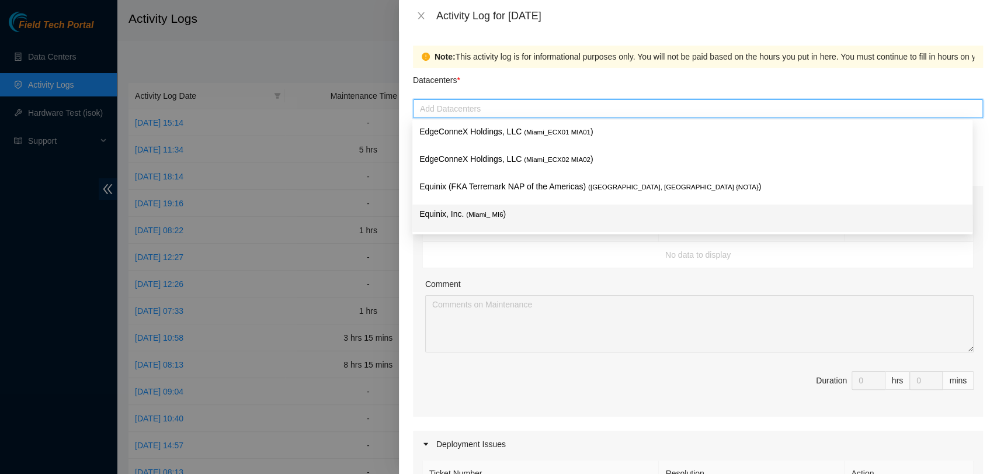
click at [505, 211] on p "Equinix, Inc. ( Miami_ MI6 )" at bounding box center [692, 213] width 546 height 13
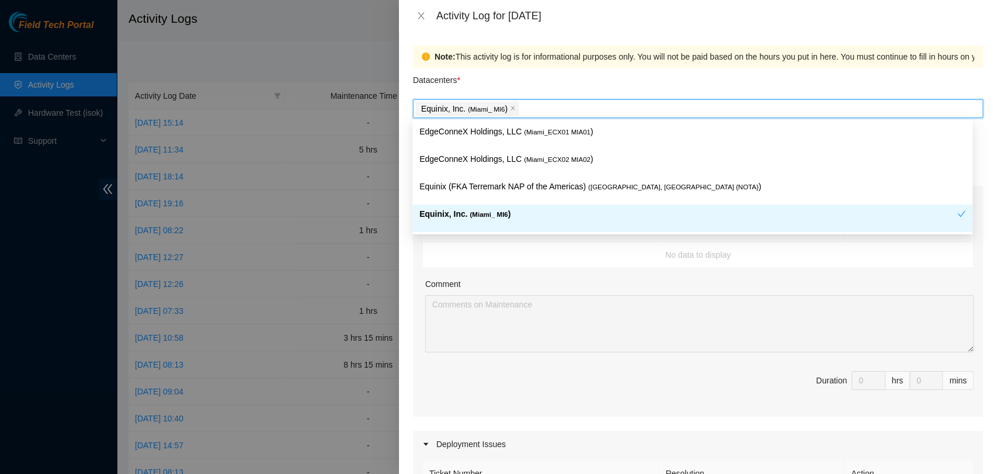
click at [487, 257] on td "No data to display" at bounding box center [698, 255] width 551 height 26
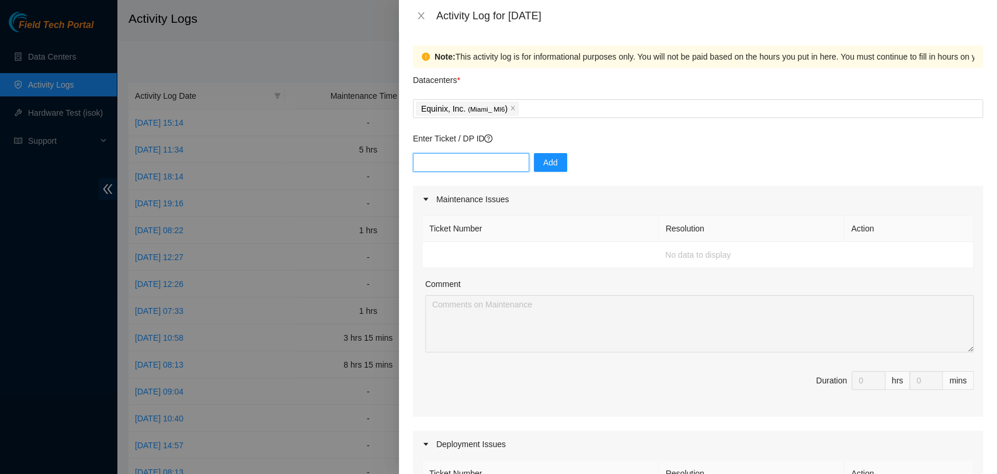
click at [472, 162] on input "text" at bounding box center [471, 162] width 116 height 19
paste input "DP77887"
type input "DP77887"
click at [543, 161] on span "Add" at bounding box center [550, 162] width 15 height 13
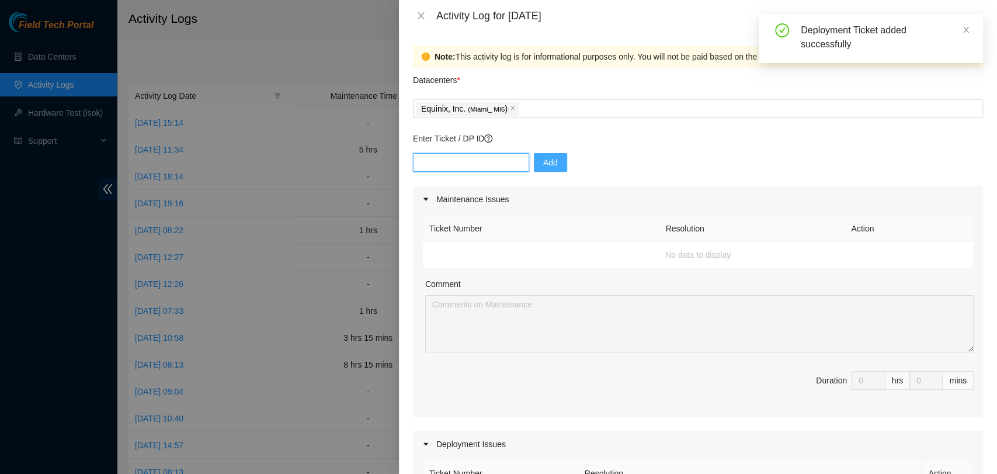
click at [455, 164] on input "text" at bounding box center [471, 162] width 116 height 19
paste input "DP77887"
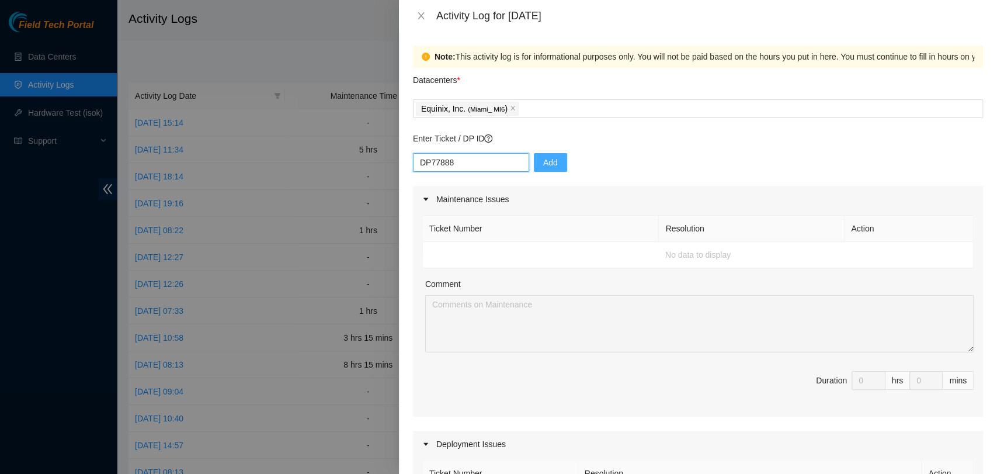
type input "DP77888"
click at [550, 164] on button "Add" at bounding box center [550, 162] width 33 height 19
click at [489, 164] on input "text" at bounding box center [471, 162] width 116 height 19
paste input "DP77887"
type input "DP77889"
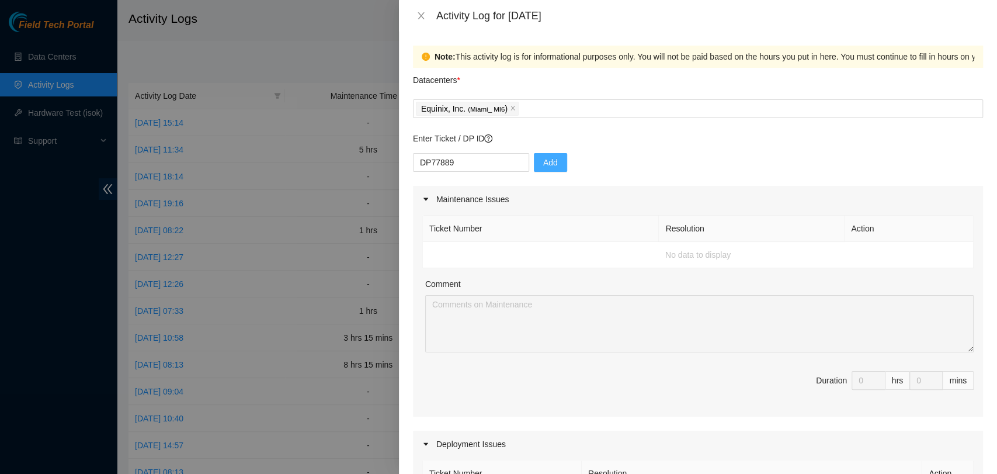
click at [546, 168] on span "Add" at bounding box center [550, 162] width 15 height 13
click at [484, 165] on input "text" at bounding box center [471, 162] width 116 height 19
paste input "DP84788"
type input "DP84788"
click at [554, 160] on button "Add" at bounding box center [550, 162] width 33 height 19
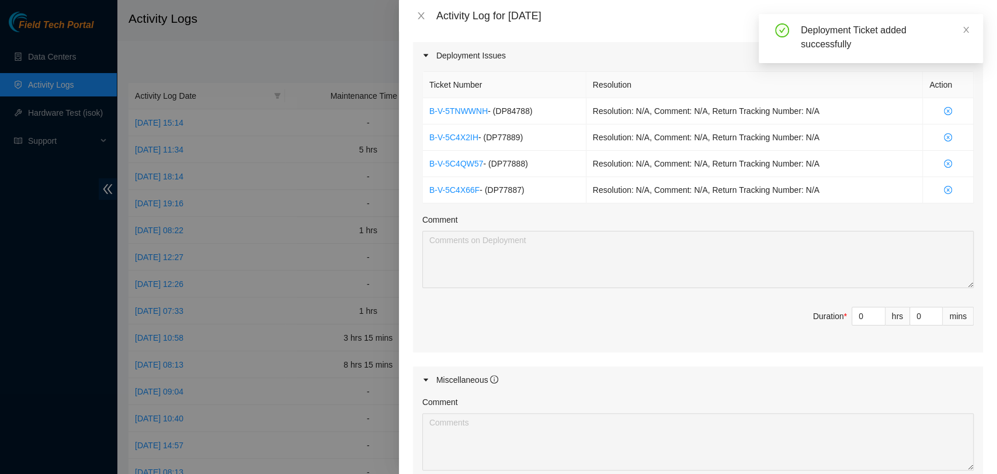
scroll to position [389, 0]
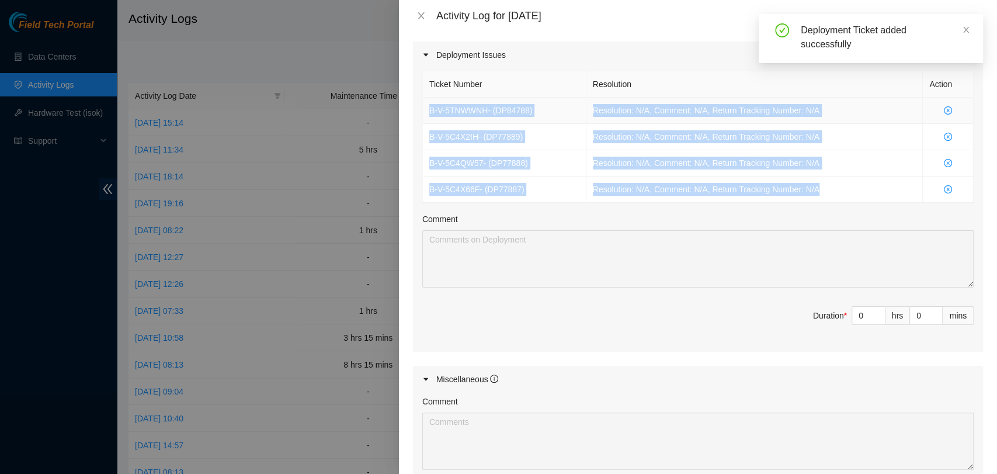
drag, startPoint x: 820, startPoint y: 187, endPoint x: 426, endPoint y: 115, distance: 400.4
click at [426, 115] on tbody "B-V-5TNWWNH - ( DP84788 ) Resolution: N/A, Comment: N/A, Return Tracking Number…" at bounding box center [698, 150] width 551 height 105
copy tbody "B-V-5TNWWNH - ( DP84788 ) Resolution: N/A, Comment: N/A, Return Tracking Number…"
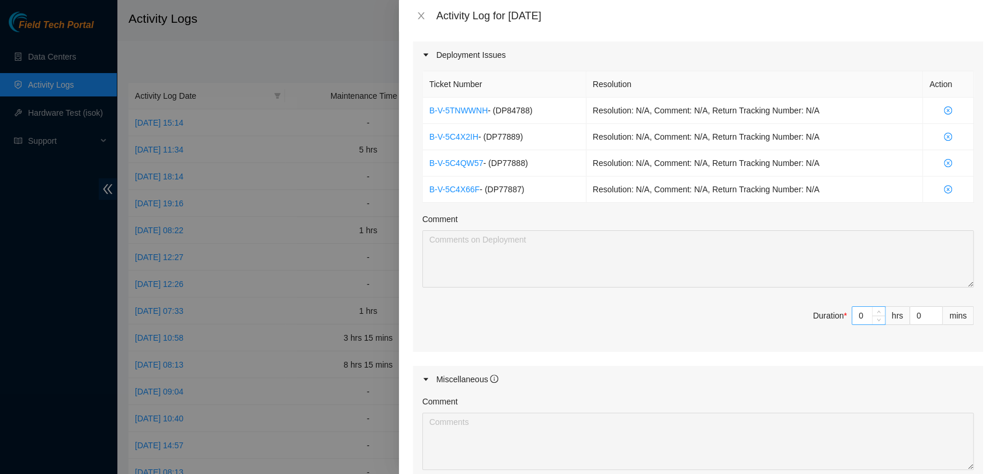
click at [860, 313] on input "0" at bounding box center [868, 316] width 33 height 18
type input "1"
type input "12"
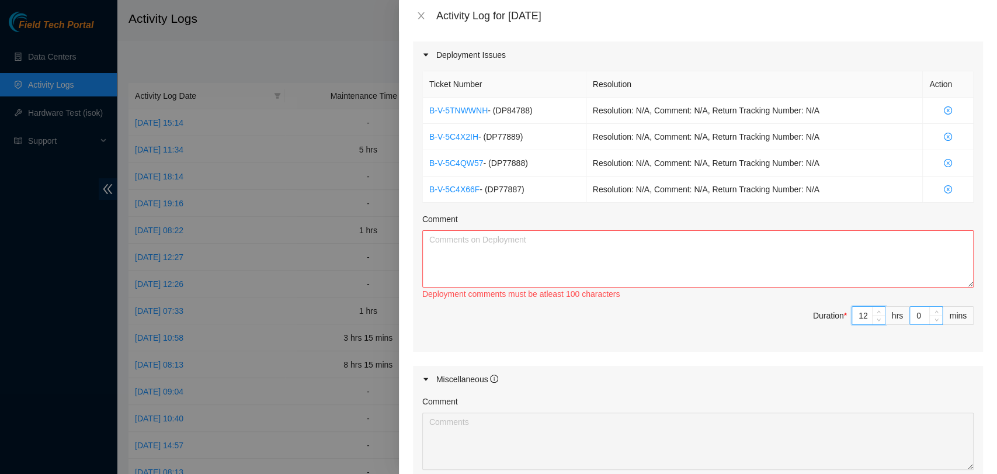
type input "12"
click at [916, 315] on input "0" at bounding box center [926, 316] width 32 height 18
click at [658, 253] on textarea "Comment" at bounding box center [698, 258] width 552 height 57
paste textarea "B-V-5TNWWNH - (DP84788) Resolution: N/A, Comment: N/A, Return Tracking Number: …"
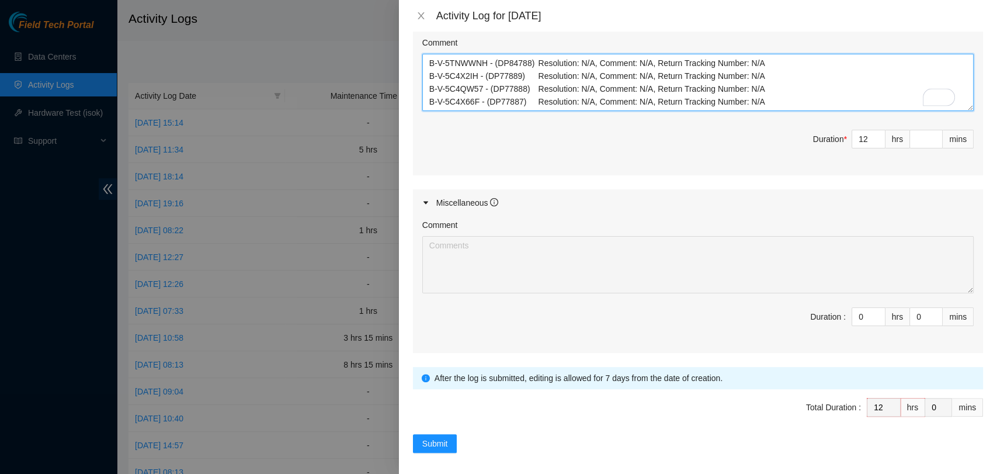
scroll to position [581, 0]
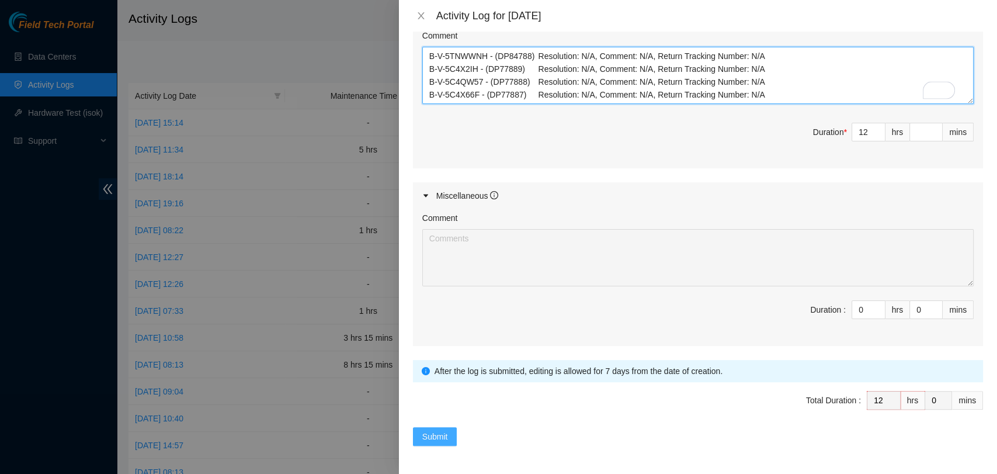
type textarea "B-V-5TNWWNH - (DP84788) Resolution: N/A, Comment: N/A, Return Tracking Number: …"
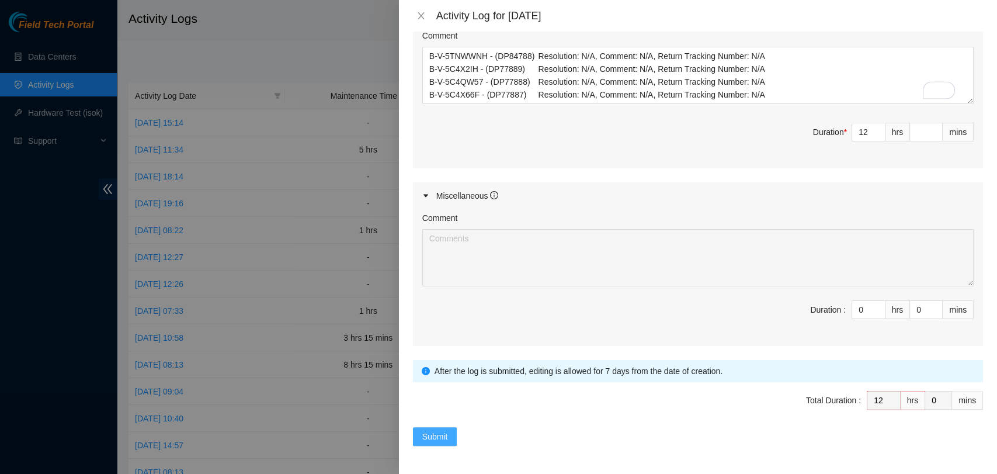
click at [445, 430] on span "Submit" at bounding box center [435, 436] width 26 height 13
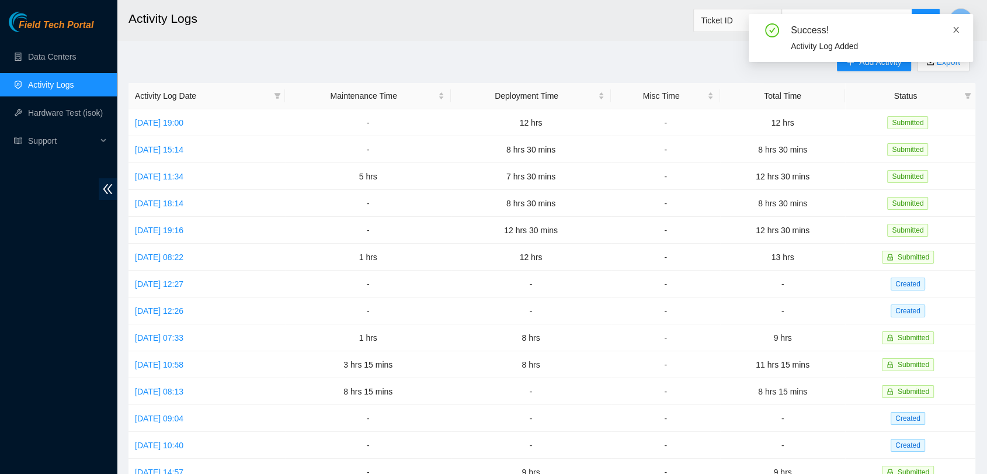
click at [958, 27] on icon "close" at bounding box center [956, 30] width 6 height 6
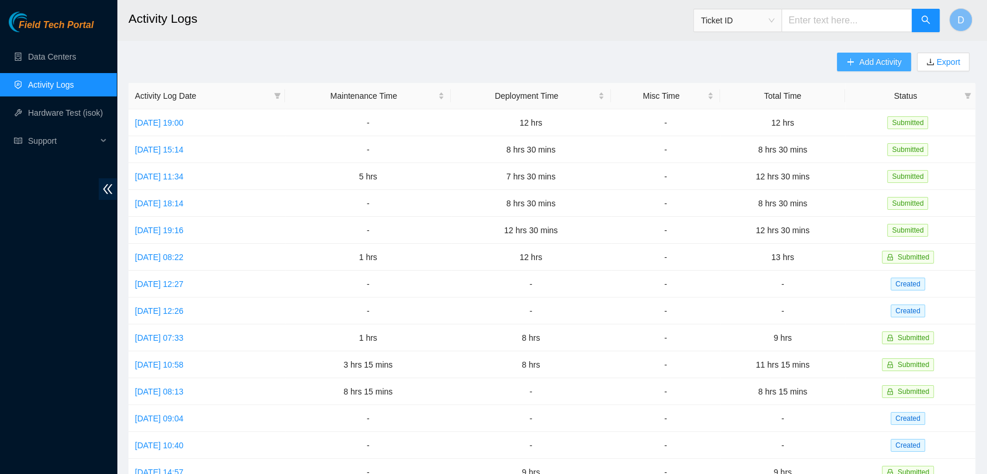
click at [872, 59] on span "Add Activity" at bounding box center [880, 62] width 42 height 13
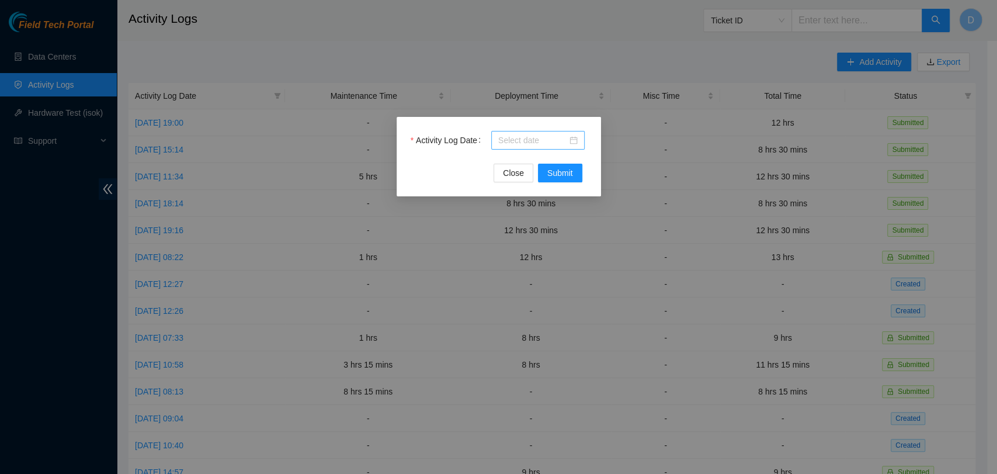
click at [523, 136] on input "Activity Log Date" at bounding box center [532, 140] width 69 height 13
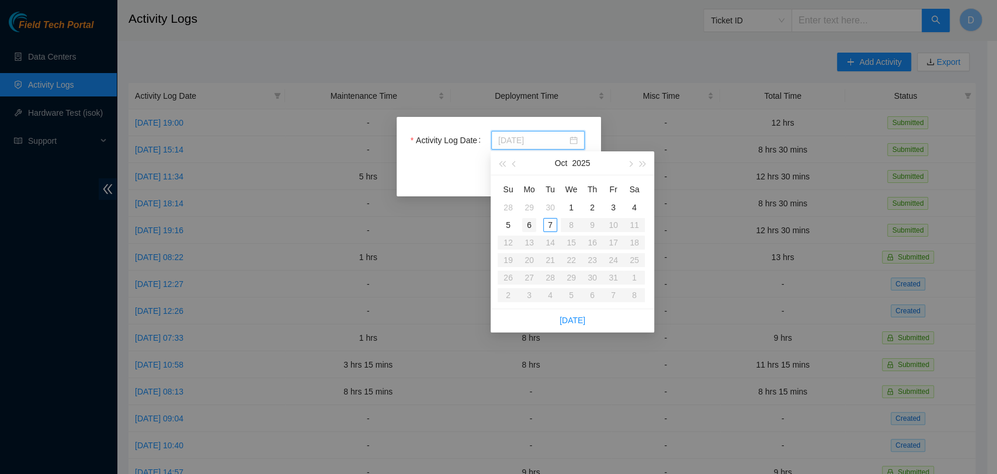
type input "2025-10-06"
click at [526, 226] on div "6" at bounding box center [529, 225] width 14 height 14
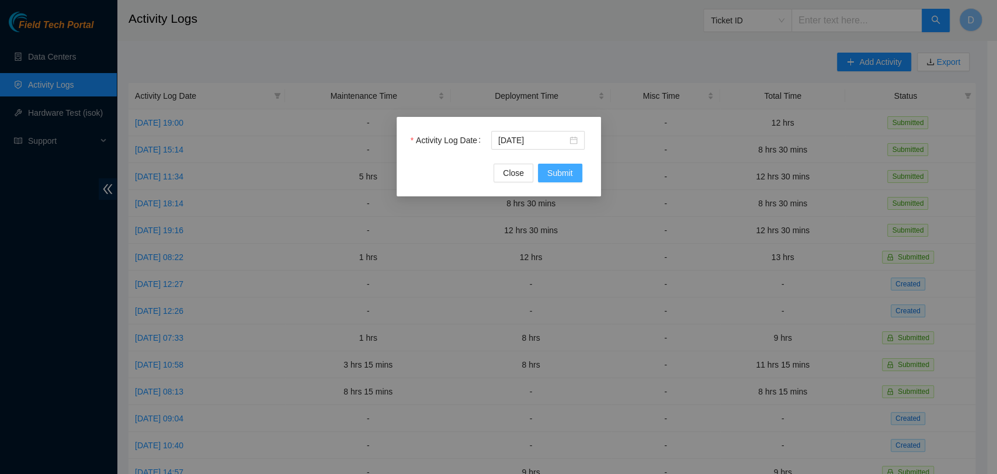
click at [559, 176] on span "Submit" at bounding box center [560, 173] width 26 height 13
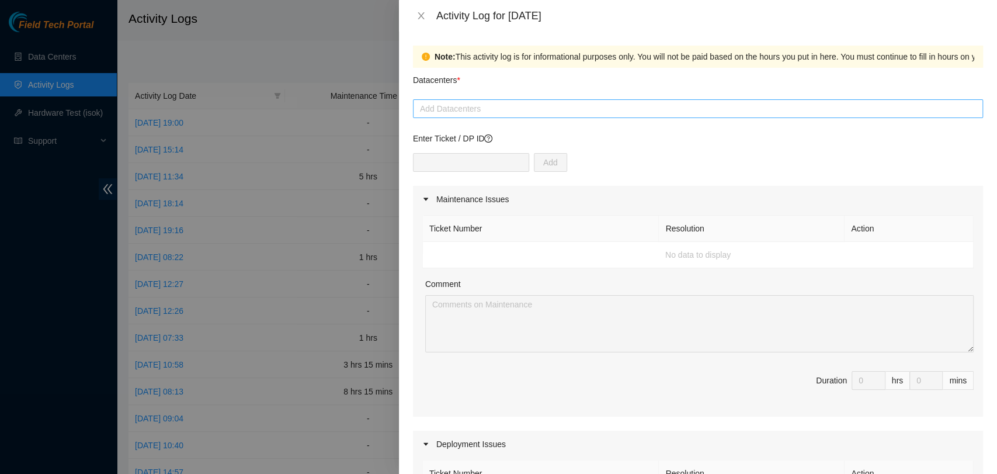
click at [471, 104] on div at bounding box center [698, 109] width 564 height 14
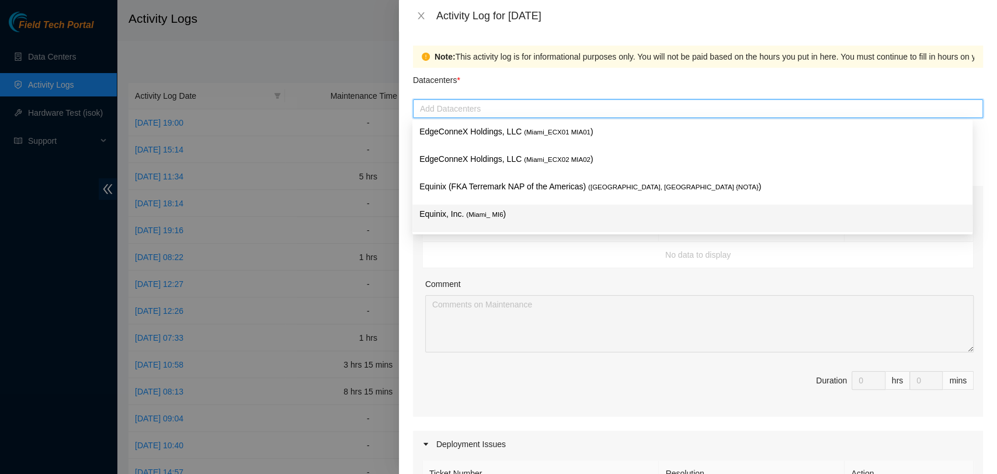
click at [504, 216] on p "Equinix, Inc. ( Miami_ MI6 )" at bounding box center [692, 213] width 546 height 13
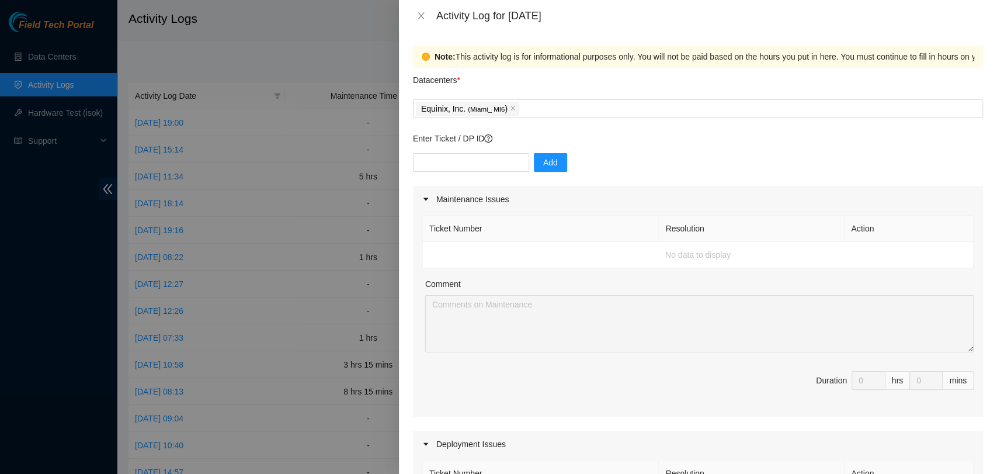
click at [501, 278] on div "Comment" at bounding box center [699, 287] width 549 height 18
click at [478, 158] on input "text" at bounding box center [471, 162] width 116 height 19
paste input "B-V-5TNWWNH - (DP84788) Resolution: N/A, Comment: N/A, Return Tracking Number: …"
type input "B-V-5TNWWNH - (DP84788) Resolution: N/A, Comment: N/A, Return Tracking Number: …"
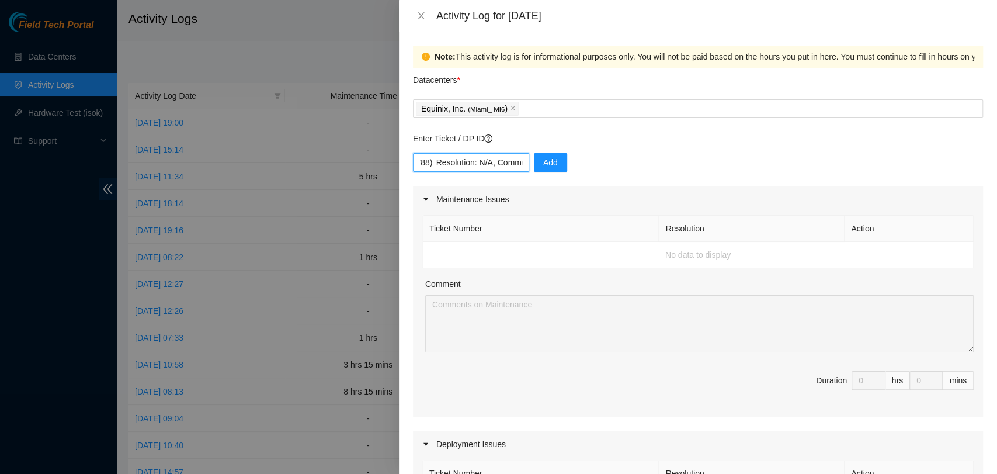
scroll to position [0, 0]
drag, startPoint x: 514, startPoint y: 160, endPoint x: 278, endPoint y: -25, distance: 300.0
click at [278, 0] on html "Field Tech Portal Data Centers Activity Logs Hardware Test (isok) Support Activ…" at bounding box center [498, 237] width 997 height 474
paste input "DP84788"
type input "DP84788"
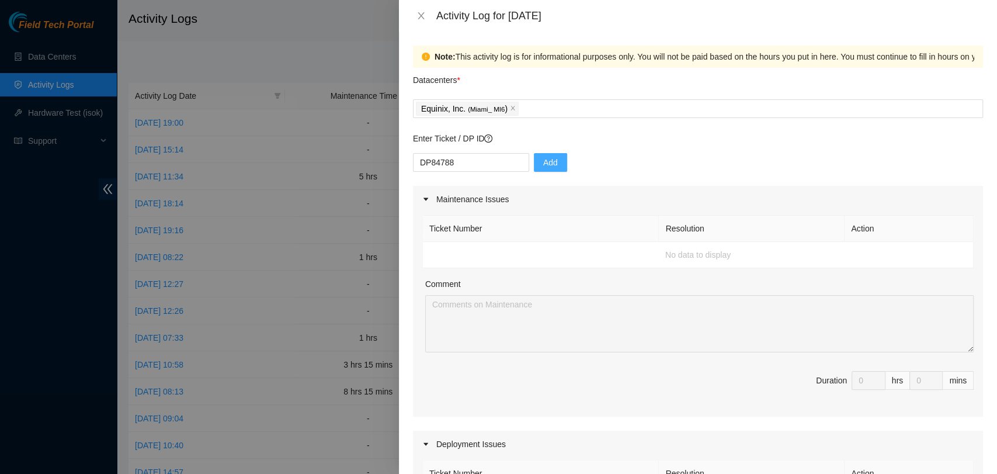
click at [534, 165] on button "Add" at bounding box center [550, 162] width 33 height 19
click at [488, 163] on input "text" at bounding box center [471, 162] width 116 height 19
paste input "DP77888"
type input "DP77888"
click at [543, 162] on span "Add" at bounding box center [550, 162] width 15 height 13
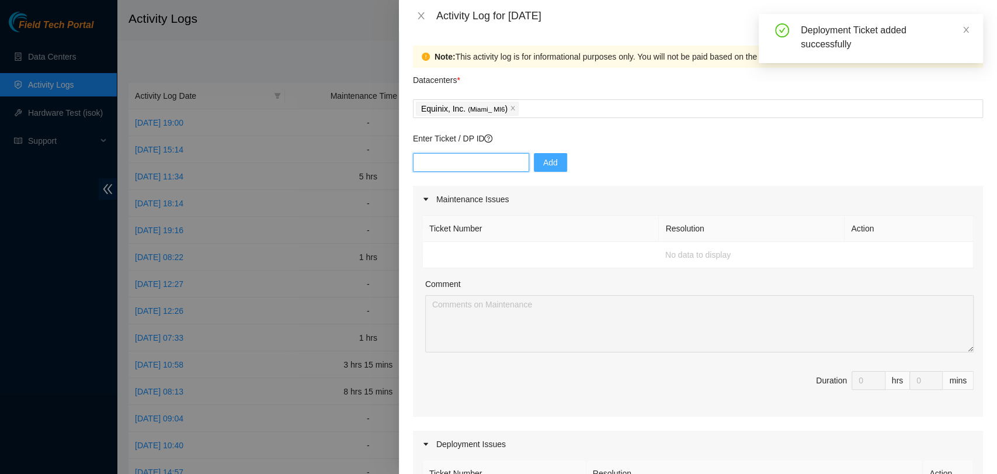
click at [480, 165] on input "text" at bounding box center [471, 162] width 116 height 19
paste input "DP77888"
type input "DP77887"
click at [550, 155] on button "Add" at bounding box center [550, 162] width 33 height 19
click at [469, 162] on input "text" at bounding box center [471, 162] width 116 height 19
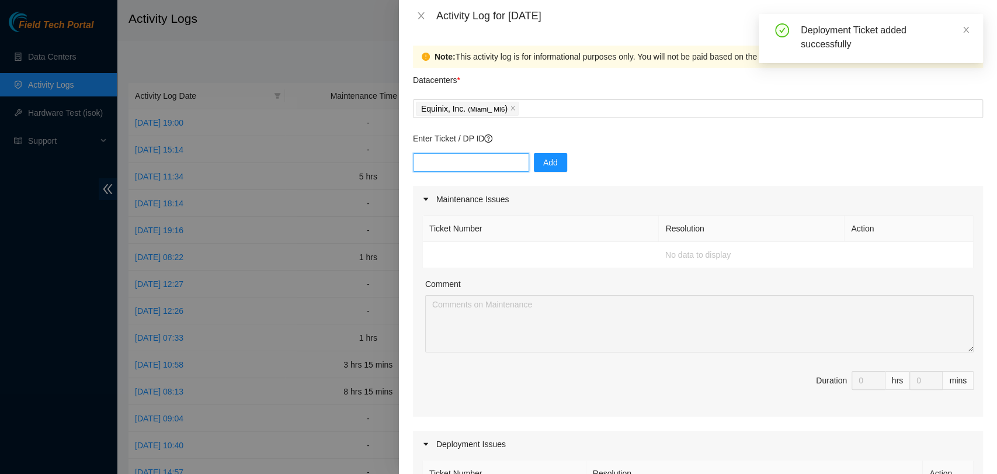
paste input "DP77888"
type input "DP77889"
click at [543, 164] on span "Add" at bounding box center [550, 162] width 15 height 13
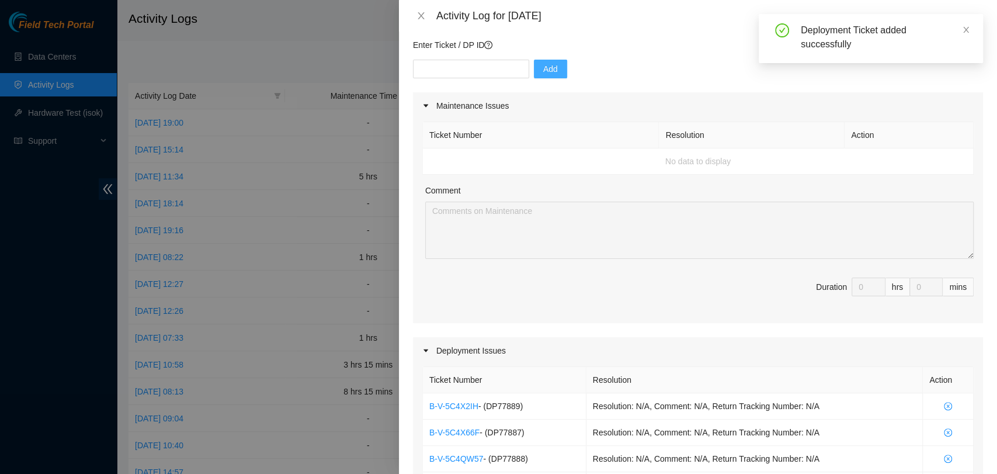
scroll to position [389, 0]
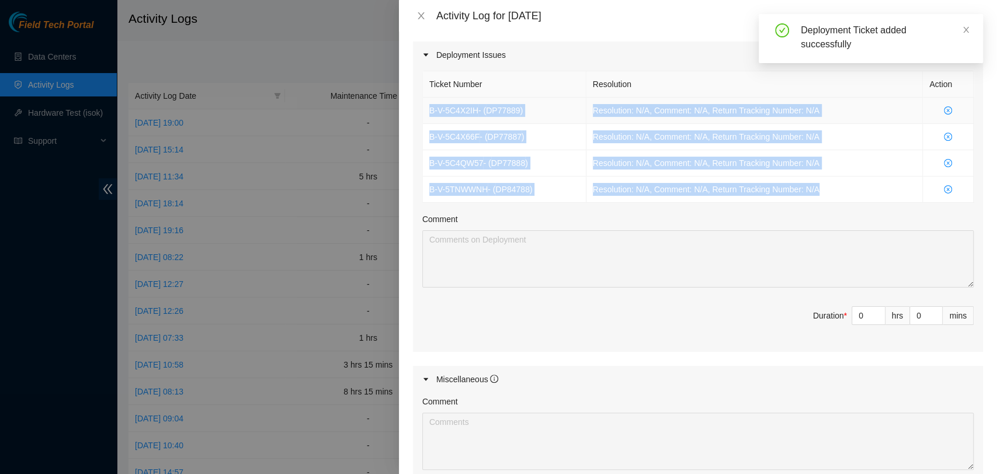
drag, startPoint x: 824, startPoint y: 186, endPoint x: 423, endPoint y: 113, distance: 407.4
click at [423, 113] on tbody "B-V-5C4X2IH - ( DP77889 ) Resolution: N/A, Comment: N/A, Return Tracking Number…" at bounding box center [698, 150] width 551 height 105
copy tbody "B-V-5C4X2IH - ( DP77889 ) Resolution: N/A, Comment: N/A, Return Tracking Number…"
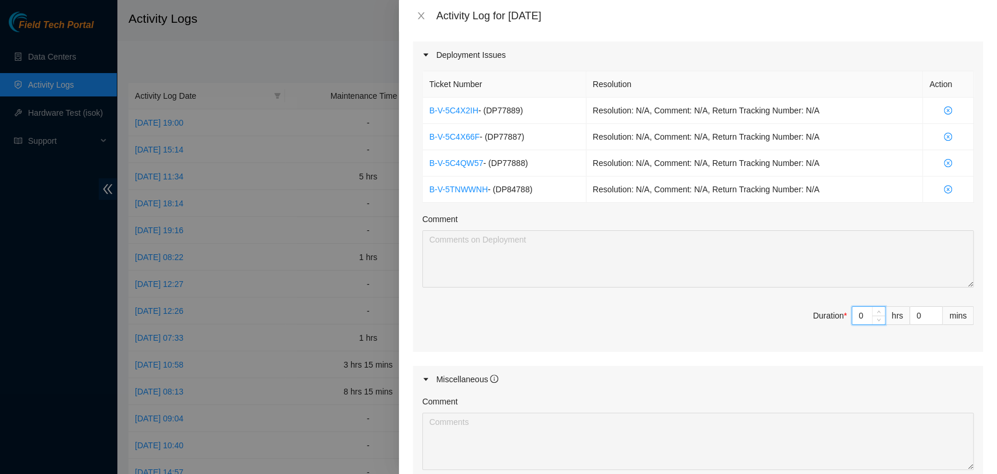
click at [856, 317] on input "0" at bounding box center [868, 316] width 33 height 18
type input "1"
type input "12"
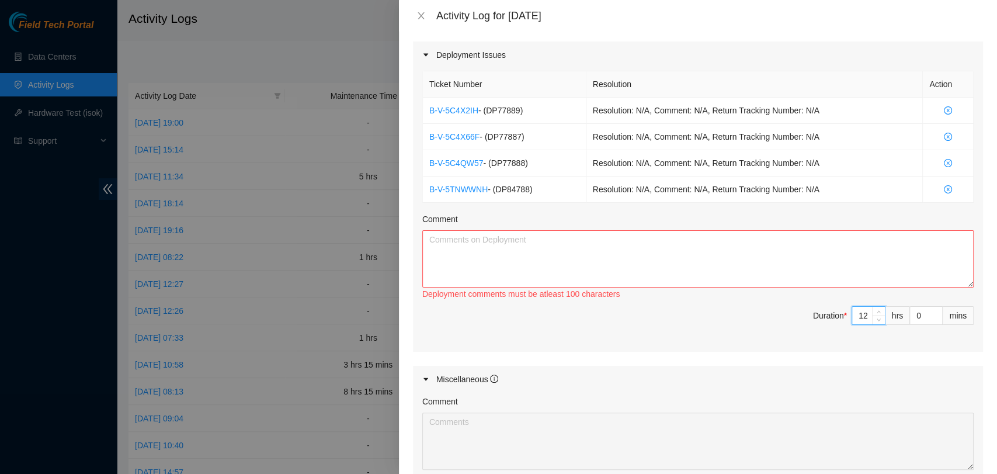
type input "12"
click at [748, 261] on textarea "Comment" at bounding box center [698, 258] width 552 height 57
paste textarea "B-V-5C4X2IH - (DP77889) Resolution: N/A, Comment: N/A, Return Tracking Number: …"
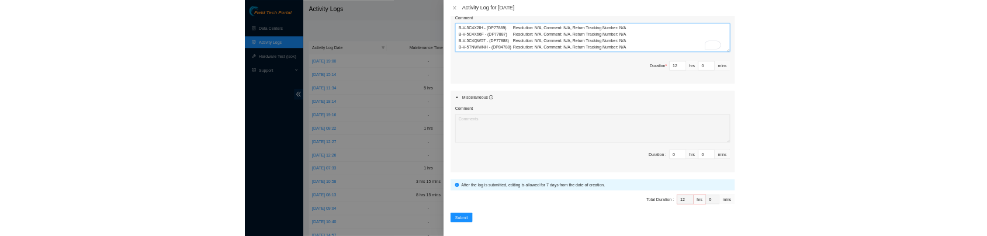
scroll to position [581, 0]
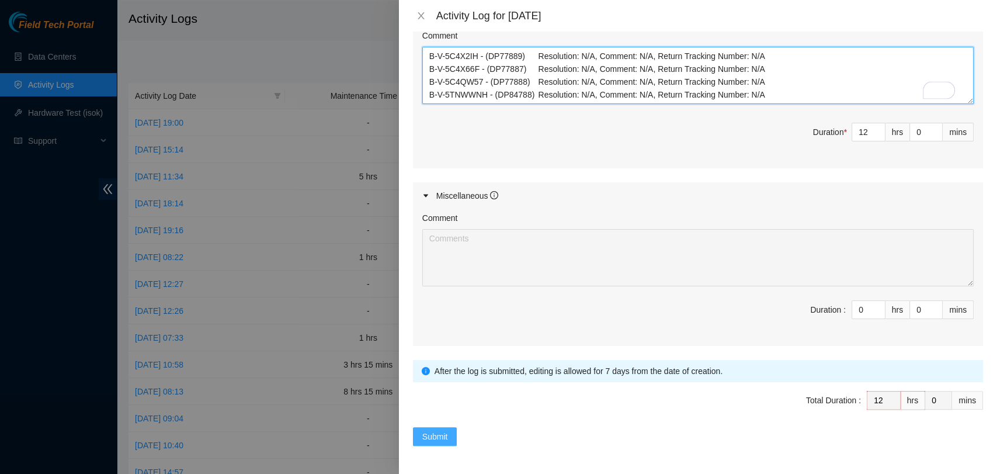
type textarea "B-V-5C4X2IH - (DP77889) Resolution: N/A, Comment: N/A, Return Tracking Number: …"
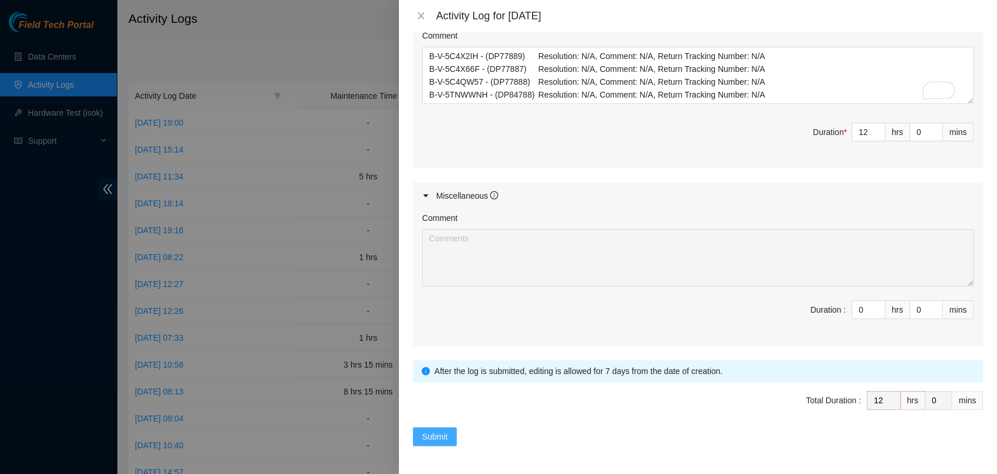
click at [419, 427] on button "Submit" at bounding box center [435, 436] width 44 height 19
